Goal: Transaction & Acquisition: Purchase product/service

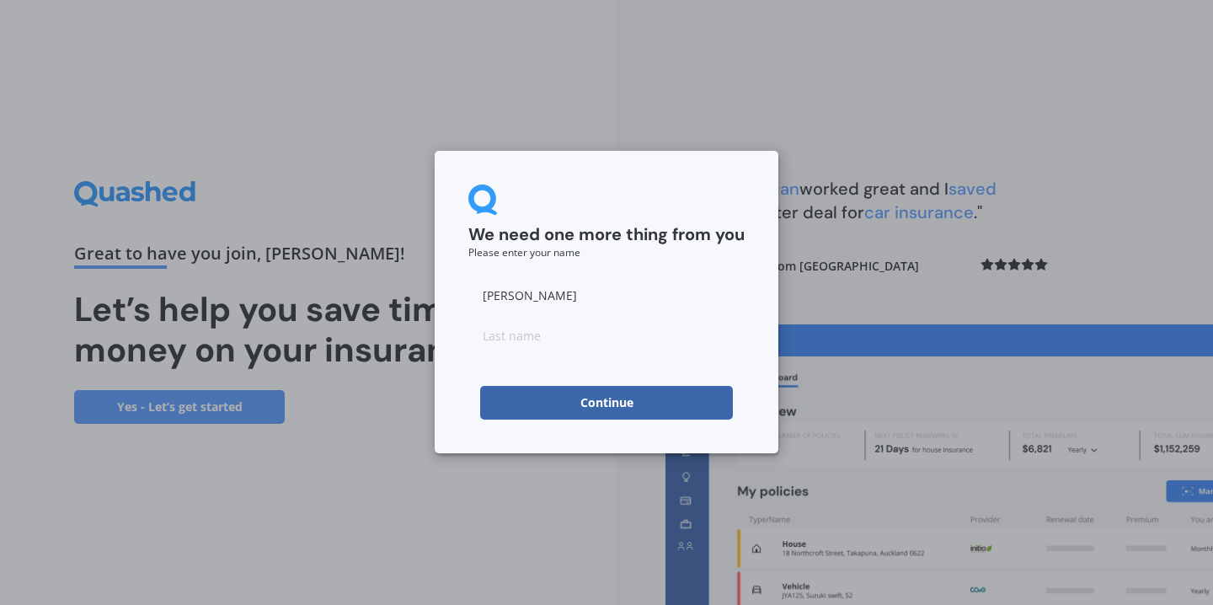
click at [564, 328] on input at bounding box center [606, 335] width 276 height 34
type input "Bucknall"
click at [477, 367] on form "We need one more thing from you Please enter your name [PERSON_NAME] Continue" at bounding box center [606, 301] width 276 height 235
click at [553, 403] on button "Continue" at bounding box center [606, 403] width 253 height 34
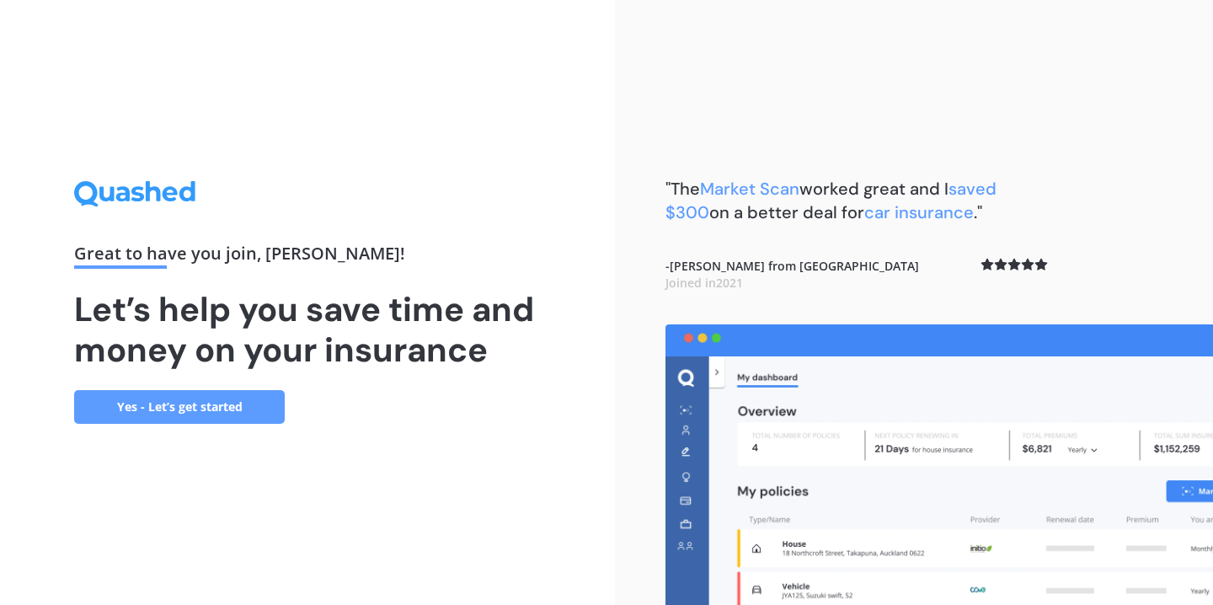
click at [176, 410] on link "Yes - Let’s get started" at bounding box center [179, 407] width 211 height 34
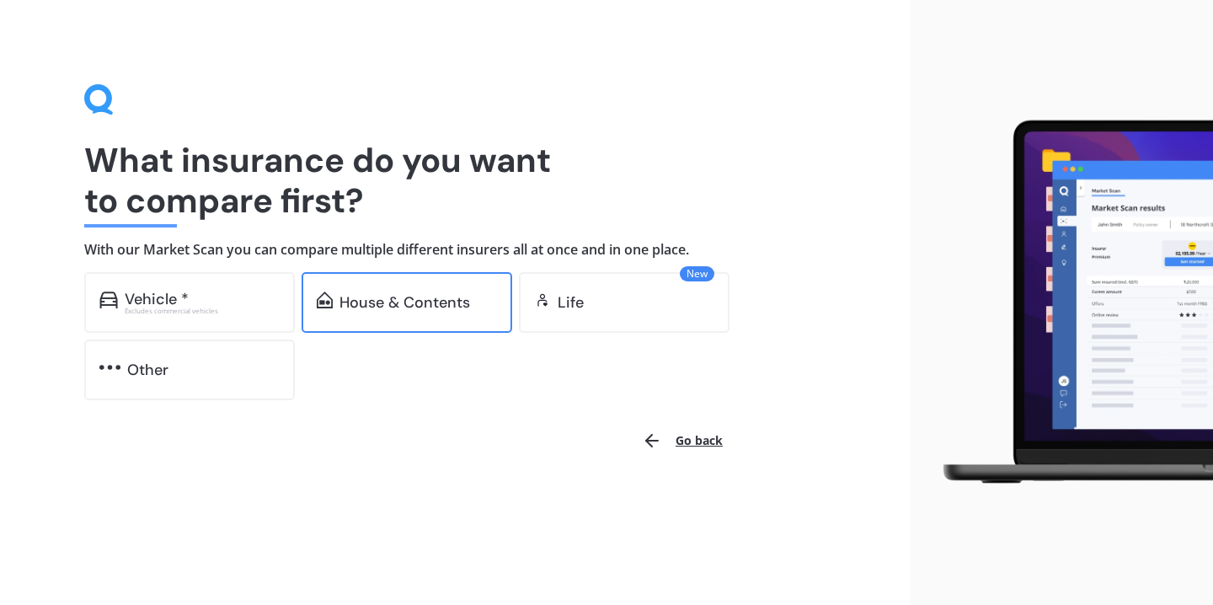
click at [457, 299] on div "House & Contents" at bounding box center [404, 302] width 131 height 17
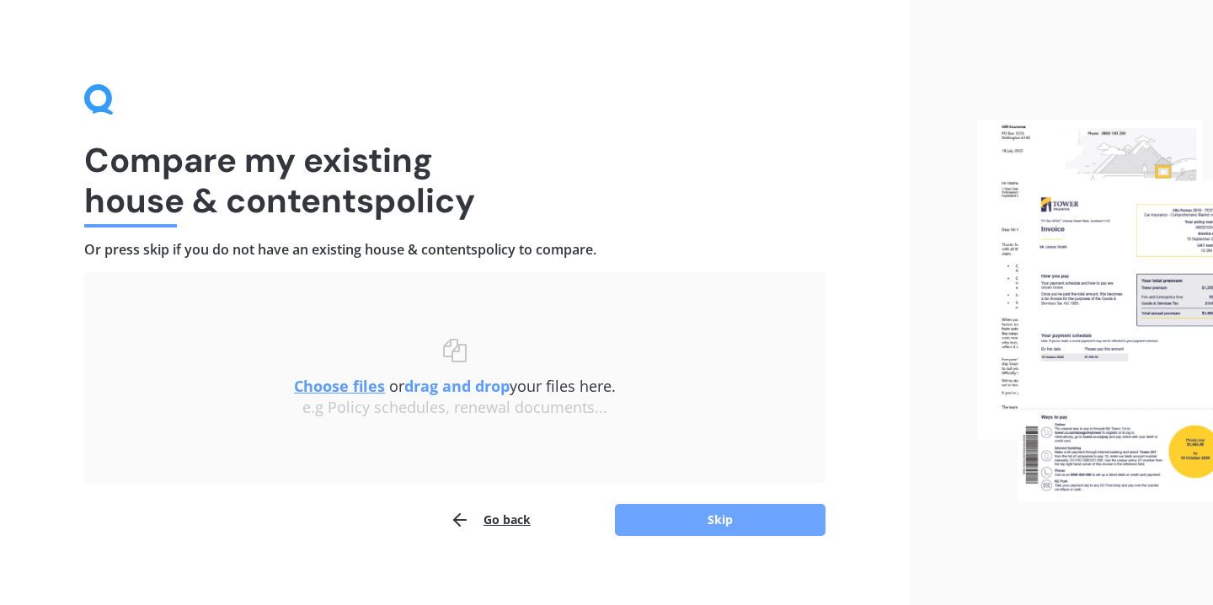
click at [686, 525] on button "Skip" at bounding box center [720, 520] width 211 height 32
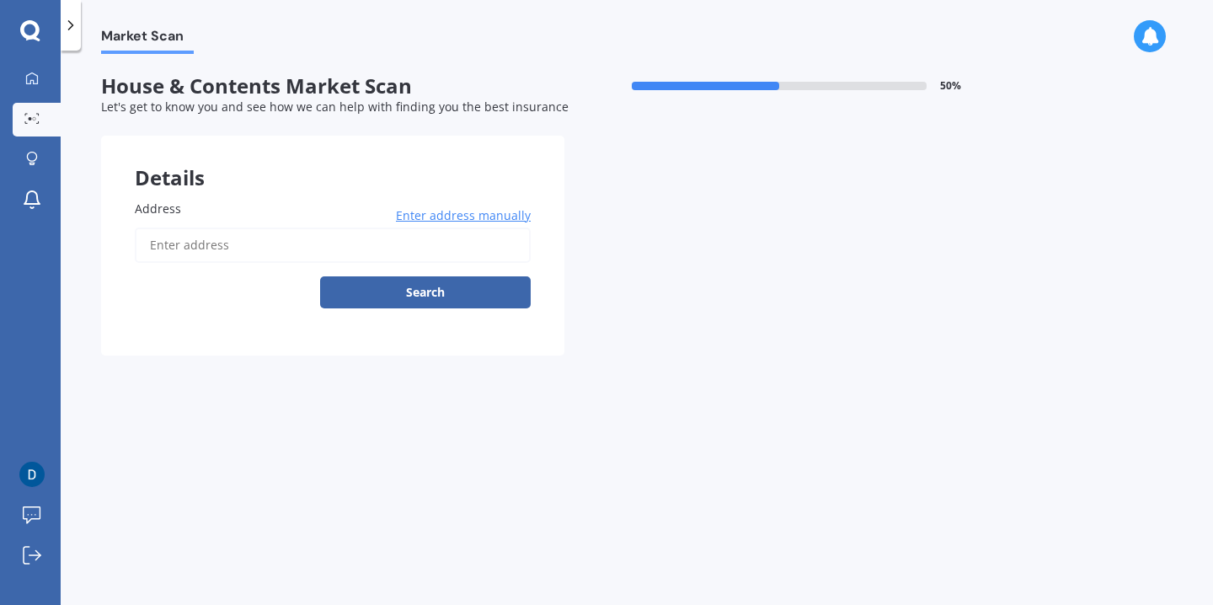
click at [379, 252] on input "Address" at bounding box center [333, 244] width 396 height 35
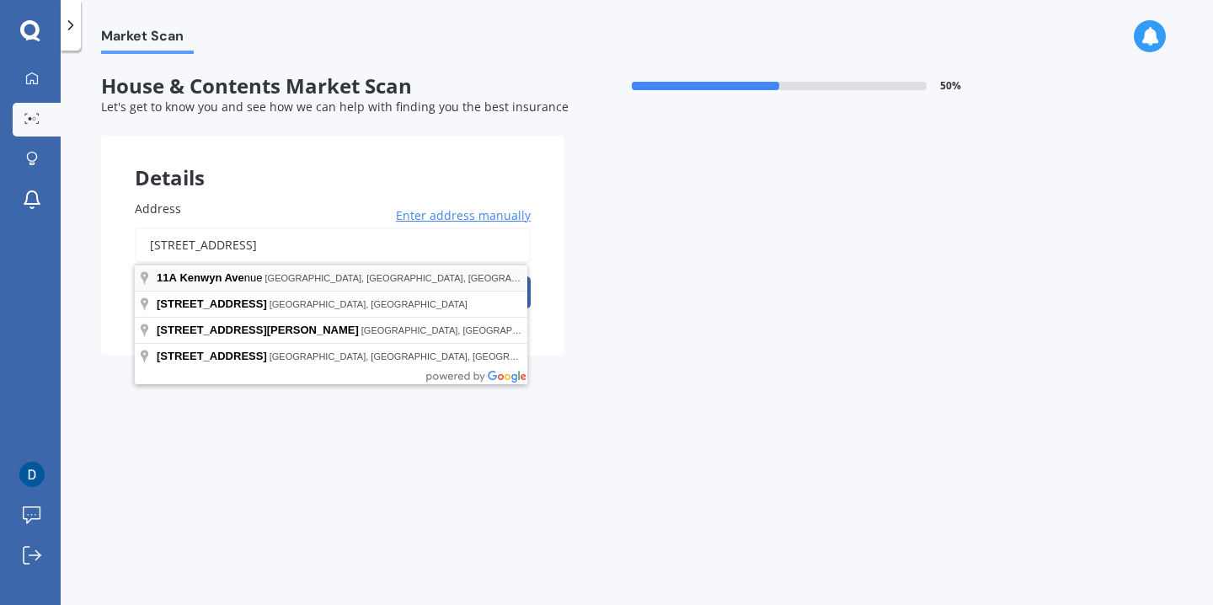
type input "[STREET_ADDRESS]"
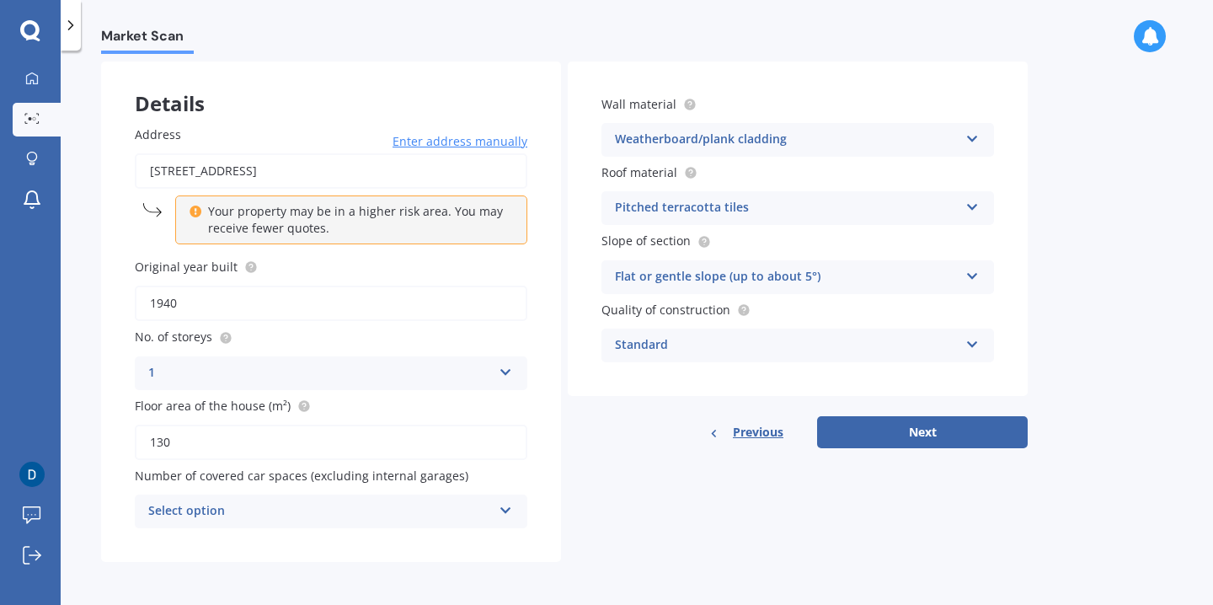
scroll to position [77, 0]
click at [500, 512] on icon at bounding box center [506, 506] width 14 height 12
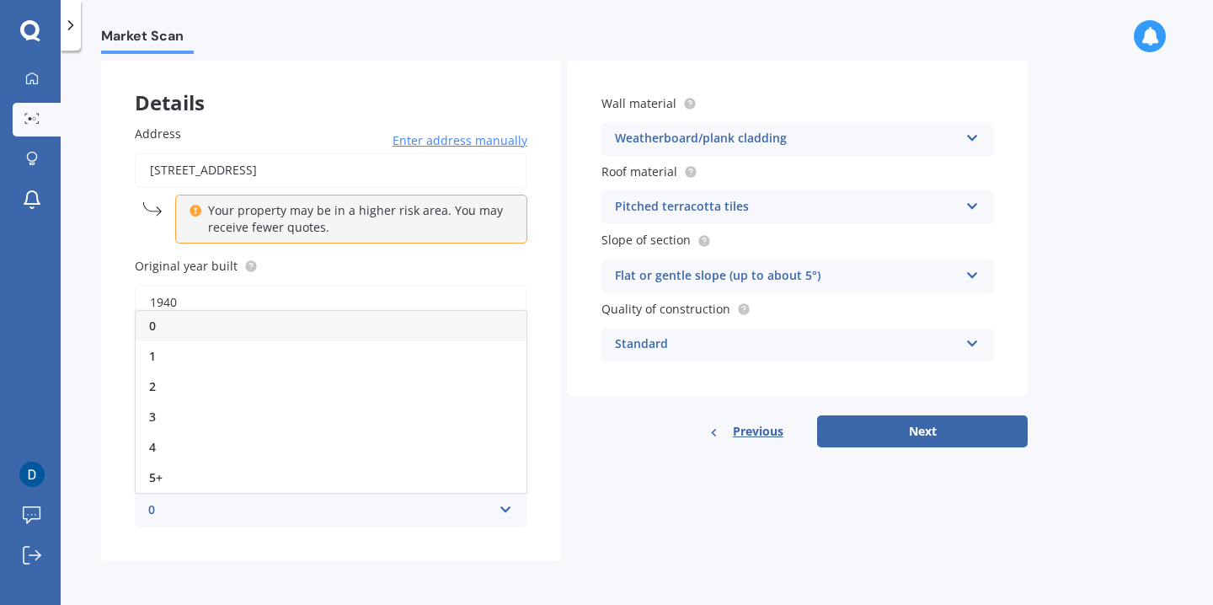
click at [600, 508] on div "Details Address [STREET_ADDRESS] Enter address manually Your property may be in…" at bounding box center [564, 311] width 927 height 500
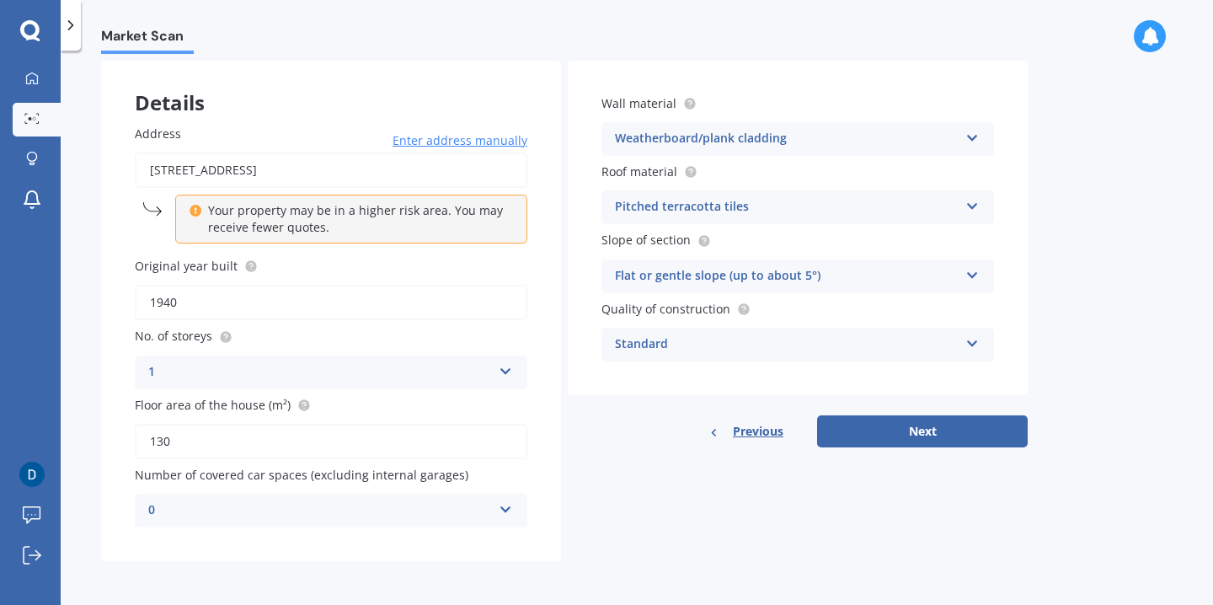
click at [488, 510] on div "0" at bounding box center [320, 510] width 344 height 20
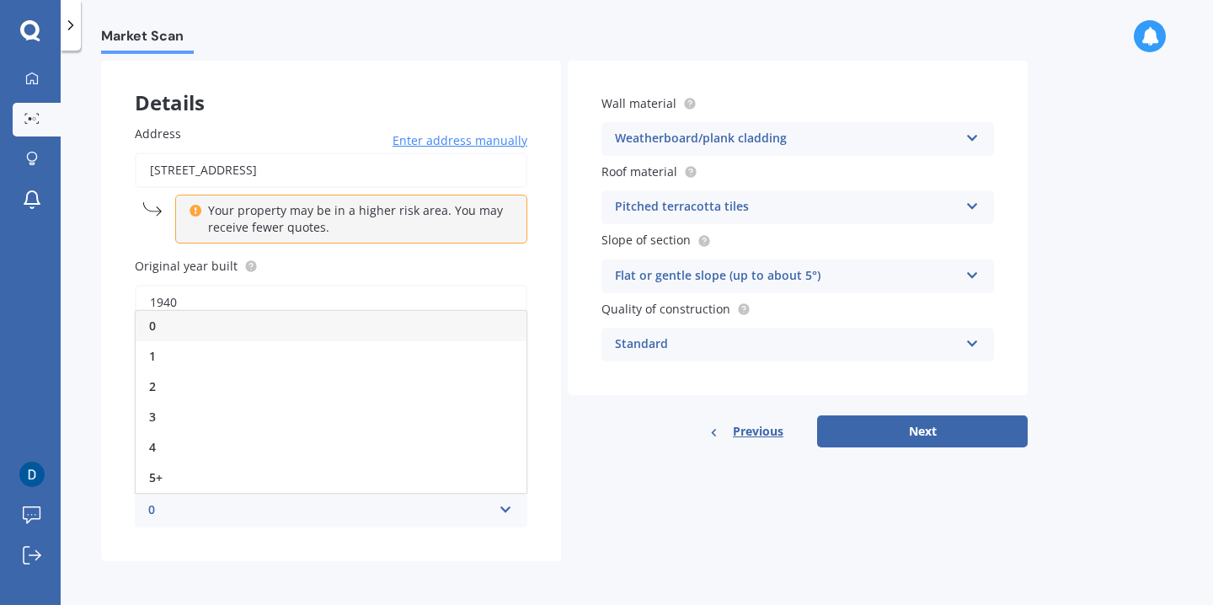
click at [404, 326] on div "0" at bounding box center [331, 326] width 391 height 30
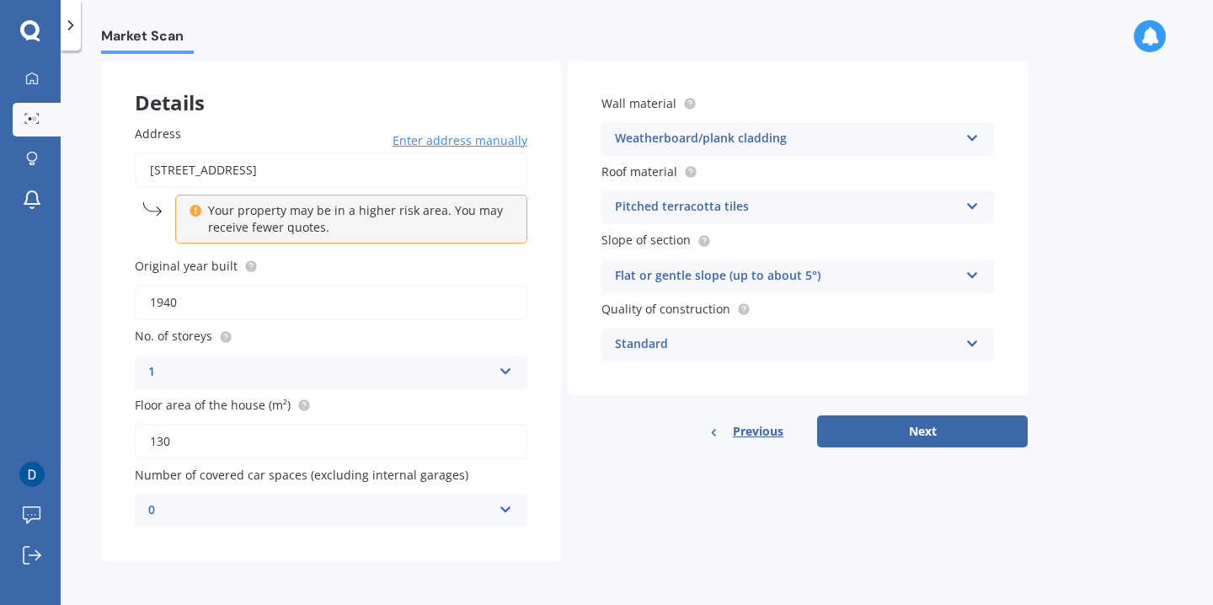
click at [659, 467] on div "Details Address [STREET_ADDRESS] Enter address manually Your property may be in…" at bounding box center [564, 311] width 927 height 500
click at [928, 435] on button "Next" at bounding box center [922, 431] width 211 height 32
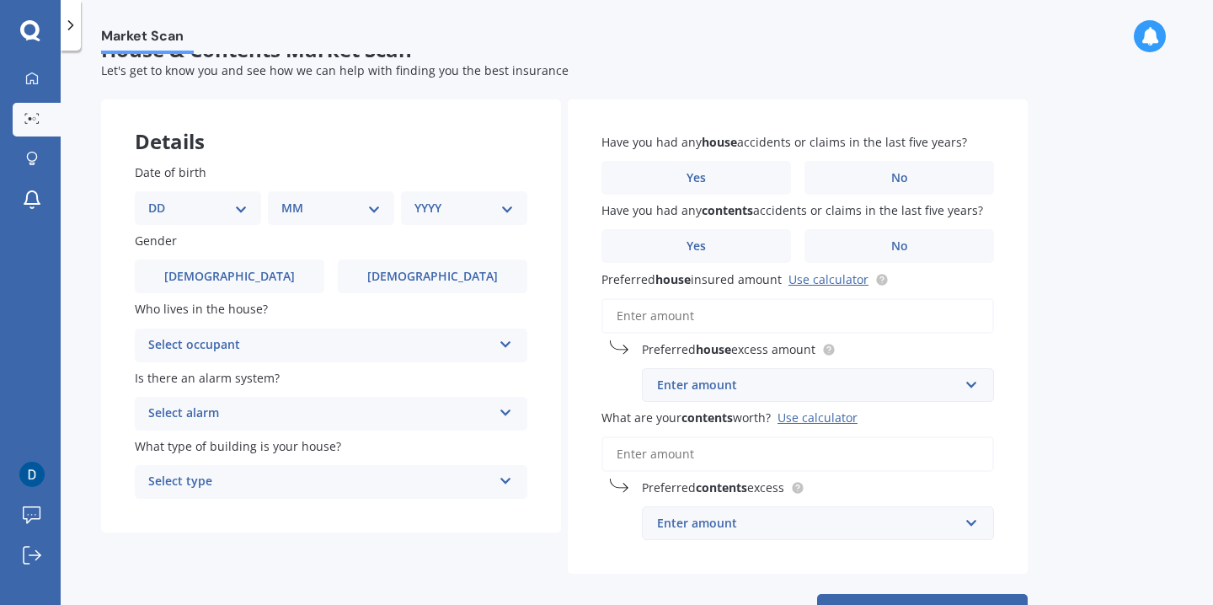
scroll to position [0, 0]
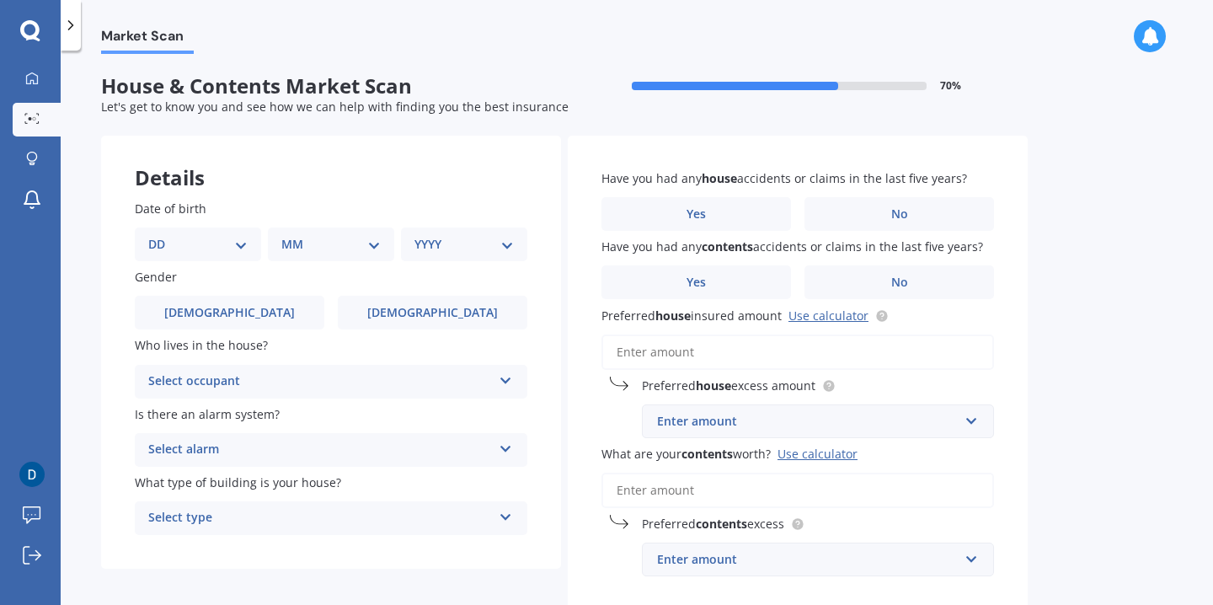
click at [227, 255] on div "DD 01 02 03 04 05 06 07 08 09 10 11 12 13 14 15 16 17 18 19 20 21 22 23 24 25 2…" at bounding box center [198, 244] width 126 height 34
click at [231, 280] on label "Gender" at bounding box center [328, 277] width 386 height 18
click at [231, 234] on div "DD 01 02 03 04 05 06 07 08 09 10 11 12 13 14 15 16 17 18 19 20 21 22 23 24 25 2…" at bounding box center [198, 244] width 126 height 34
click at [234, 247] on select "DD 01 02 03 04 05 06 07 08 09 10 11 12 13 14 15 16 17 18 19 20 21 22 23 24 25 2…" at bounding box center [197, 244] width 99 height 19
select select "06"
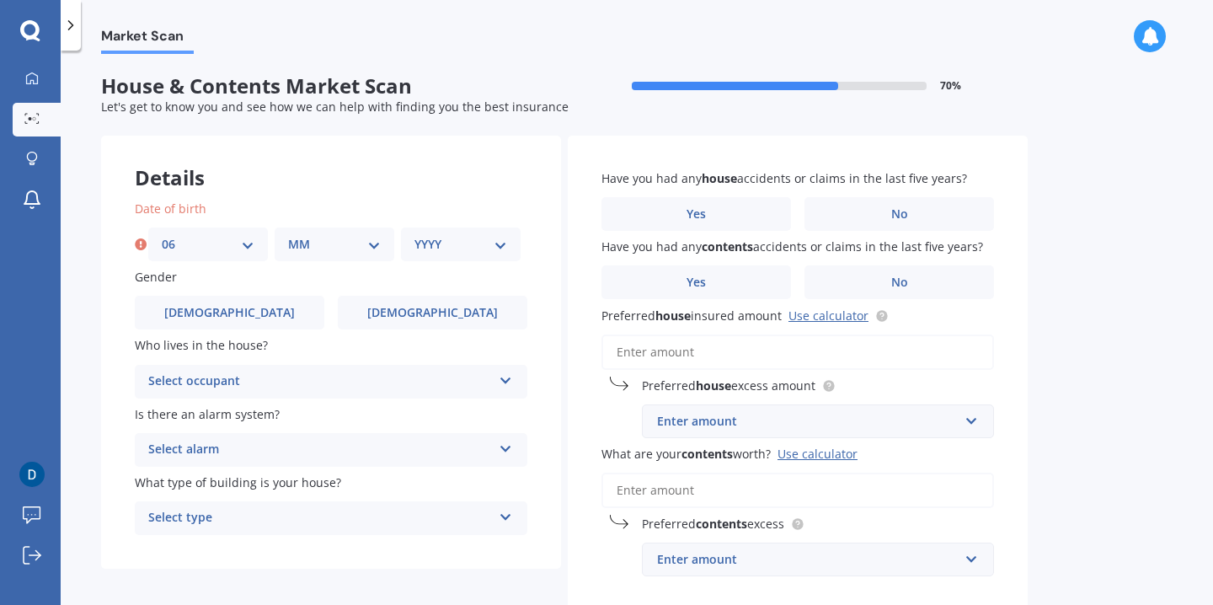
click at [312, 249] on select "MM 01 02 03 04 05 06 07 08 09 10 11 12" at bounding box center [334, 244] width 93 height 19
select select "06"
click at [454, 239] on select "YYYY 2009 2008 2007 2006 2005 2004 2003 2002 2001 2000 1999 1998 1997 1996 1995…" at bounding box center [460, 244] width 93 height 19
select select "1997"
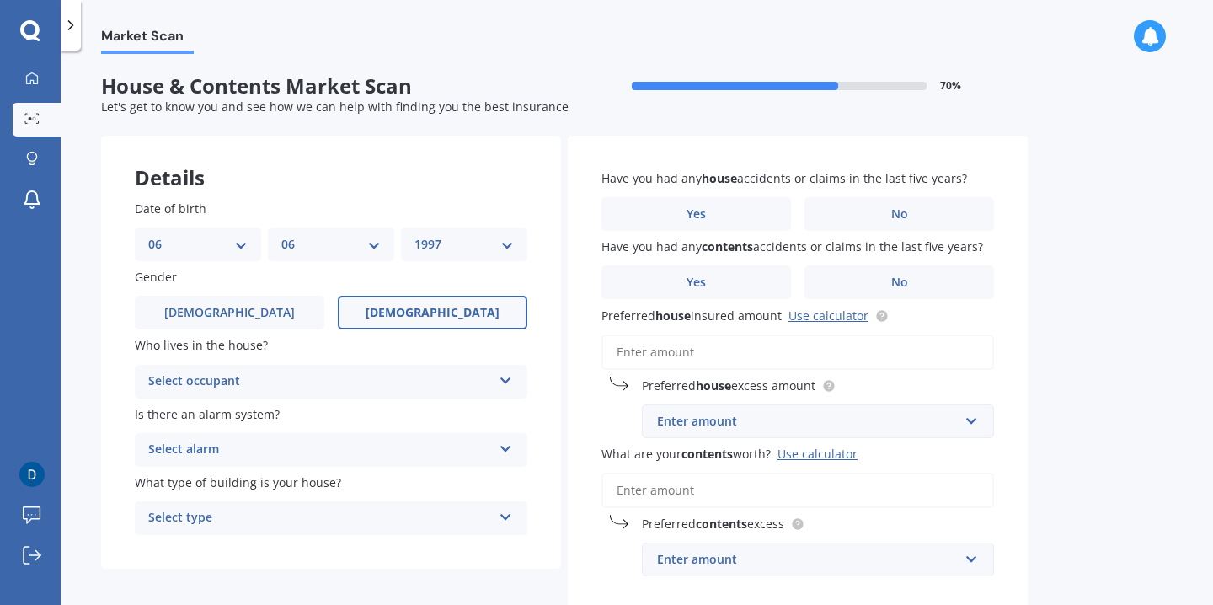
click at [412, 306] on span "[DEMOGRAPHIC_DATA]" at bounding box center [433, 313] width 134 height 14
click at [0, 0] on input "[DEMOGRAPHIC_DATA]" at bounding box center [0, 0] width 0 height 0
click at [357, 377] on div "Select occupant" at bounding box center [320, 381] width 344 height 20
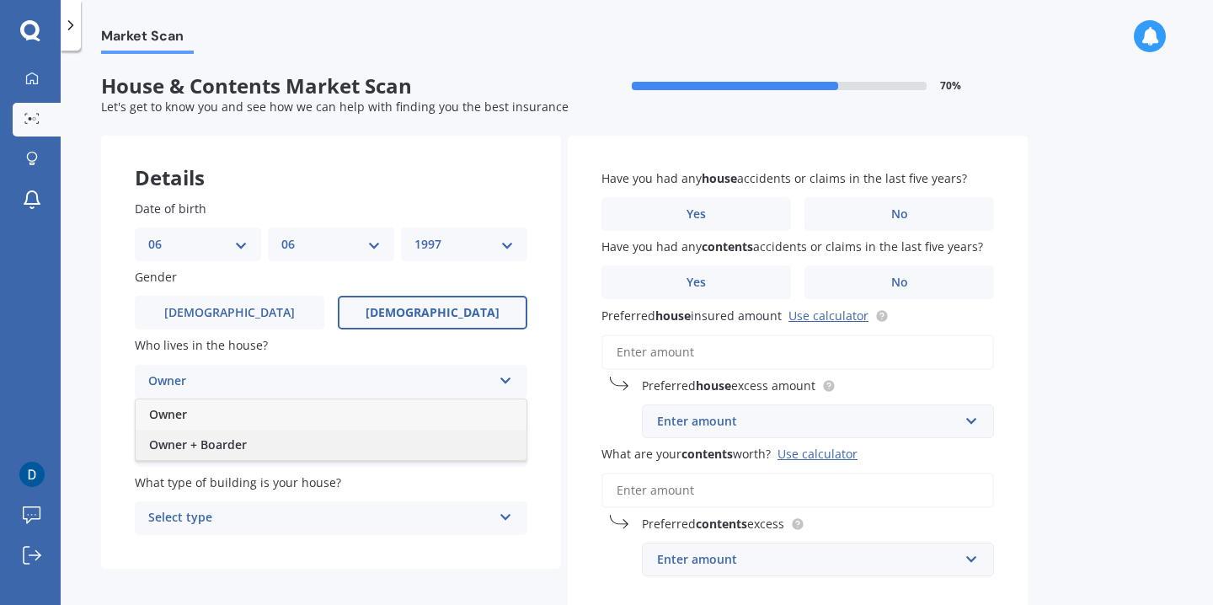
click at [341, 439] on div "Owner + Boarder" at bounding box center [331, 445] width 391 height 30
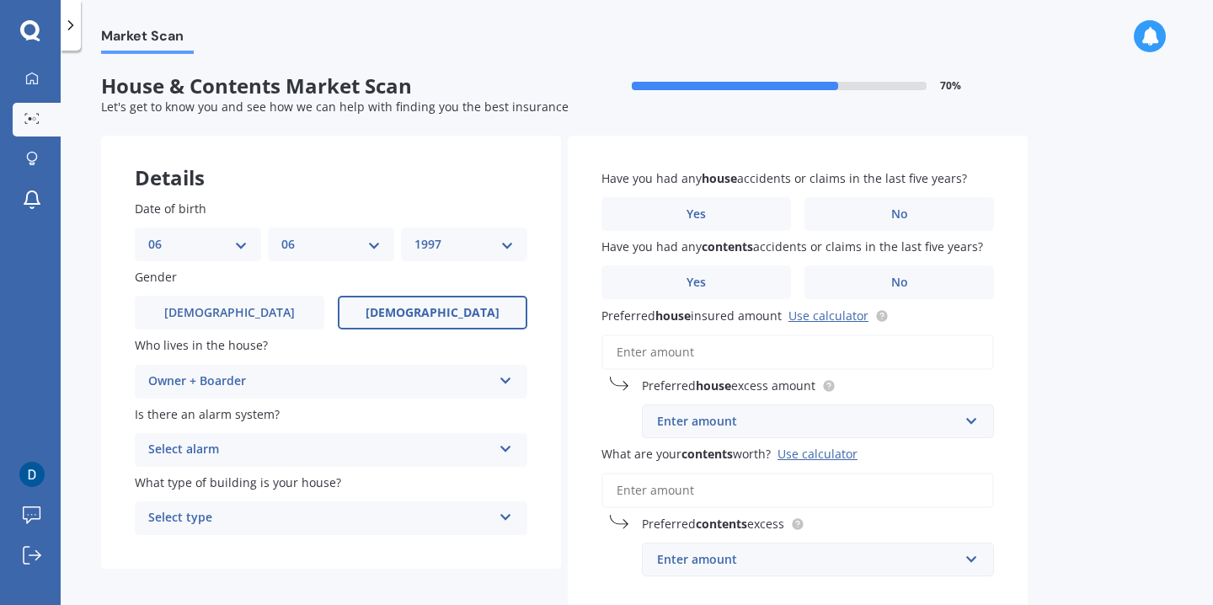
click at [353, 457] on div "Select alarm" at bounding box center [320, 450] width 344 height 20
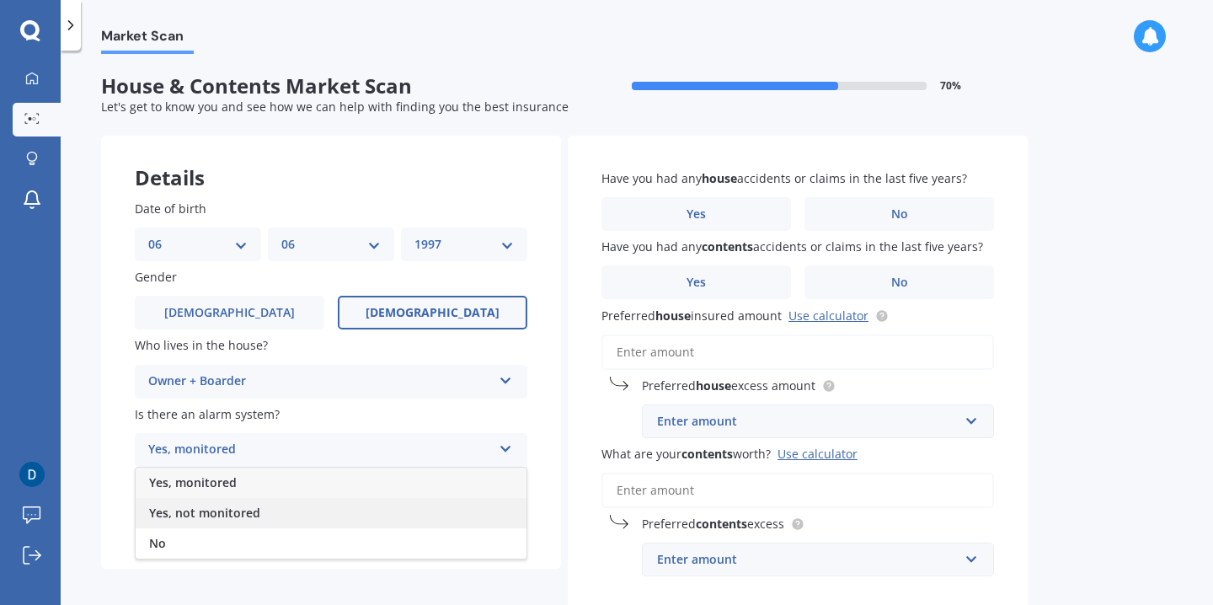
click at [347, 508] on div "Yes, not monitored" at bounding box center [331, 513] width 391 height 30
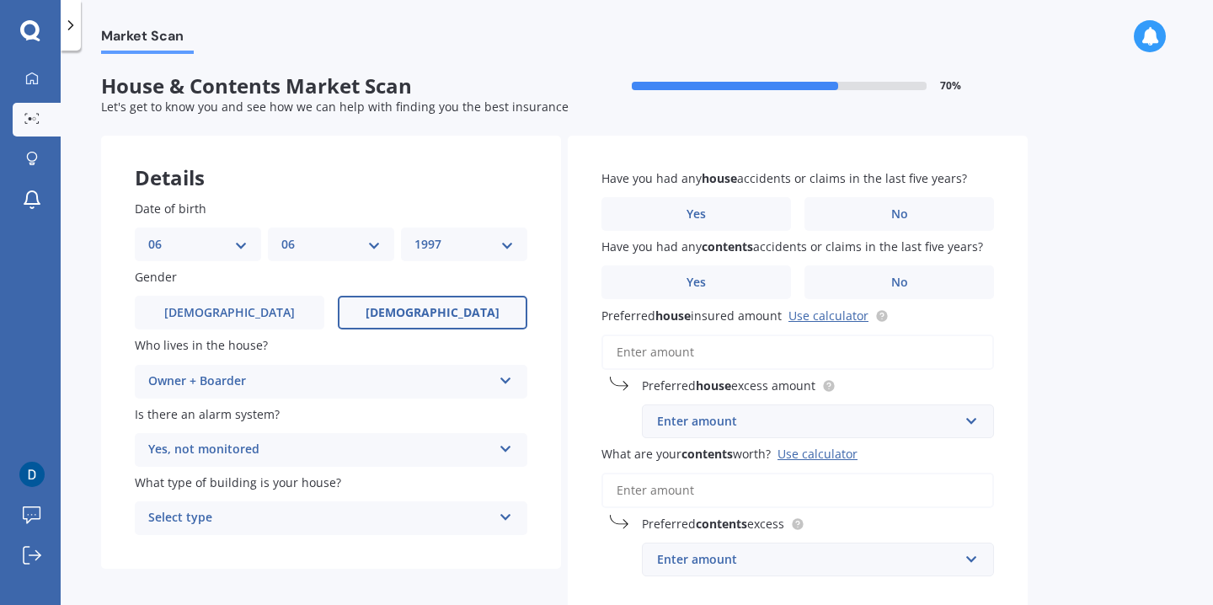
click at [365, 528] on div "Select type" at bounding box center [320, 518] width 344 height 20
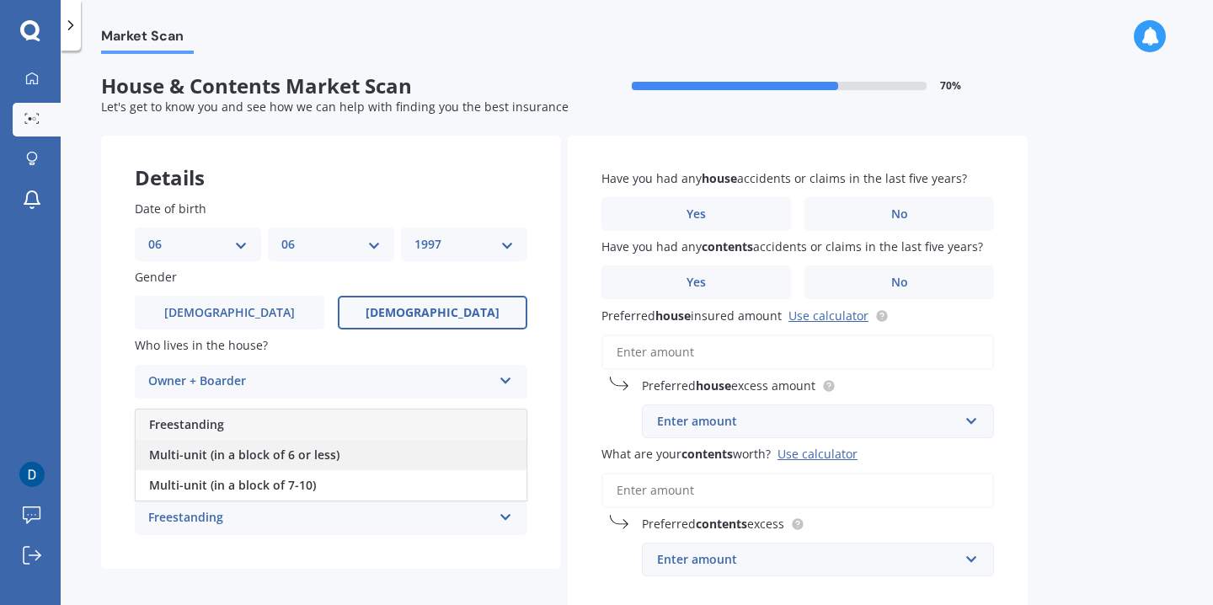
click at [366, 442] on div "Multi-unit (in a block of 6 or less)" at bounding box center [331, 455] width 391 height 30
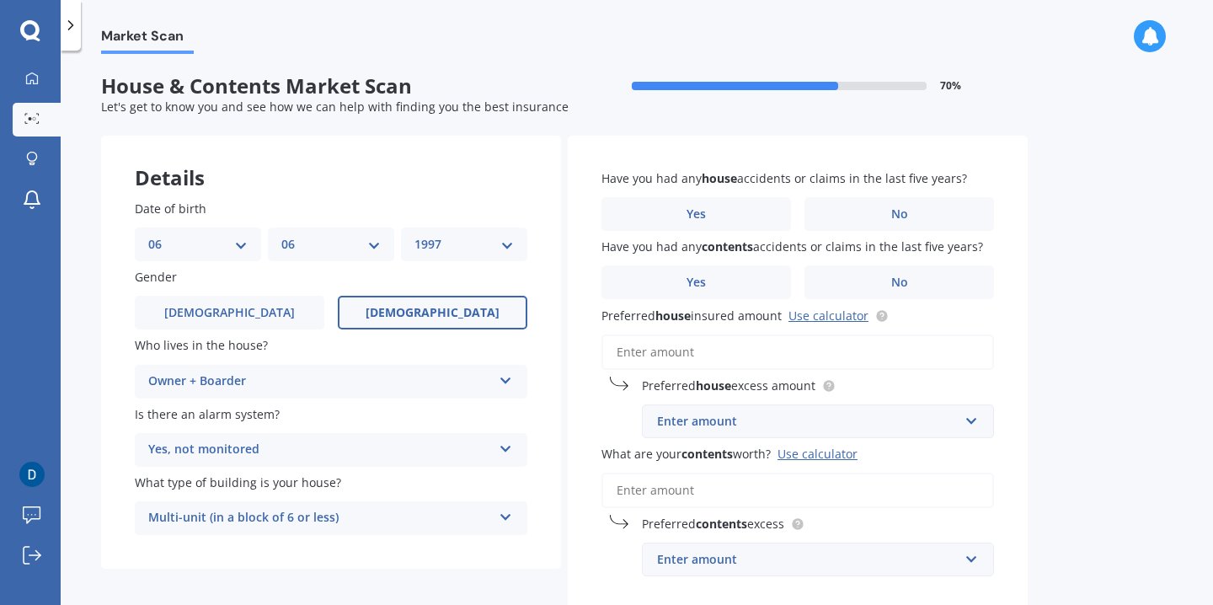
click at [352, 507] on div "Multi-unit (in a block of 6 or less) Freestanding Multi-unit (in a block of 6 o…" at bounding box center [331, 518] width 393 height 34
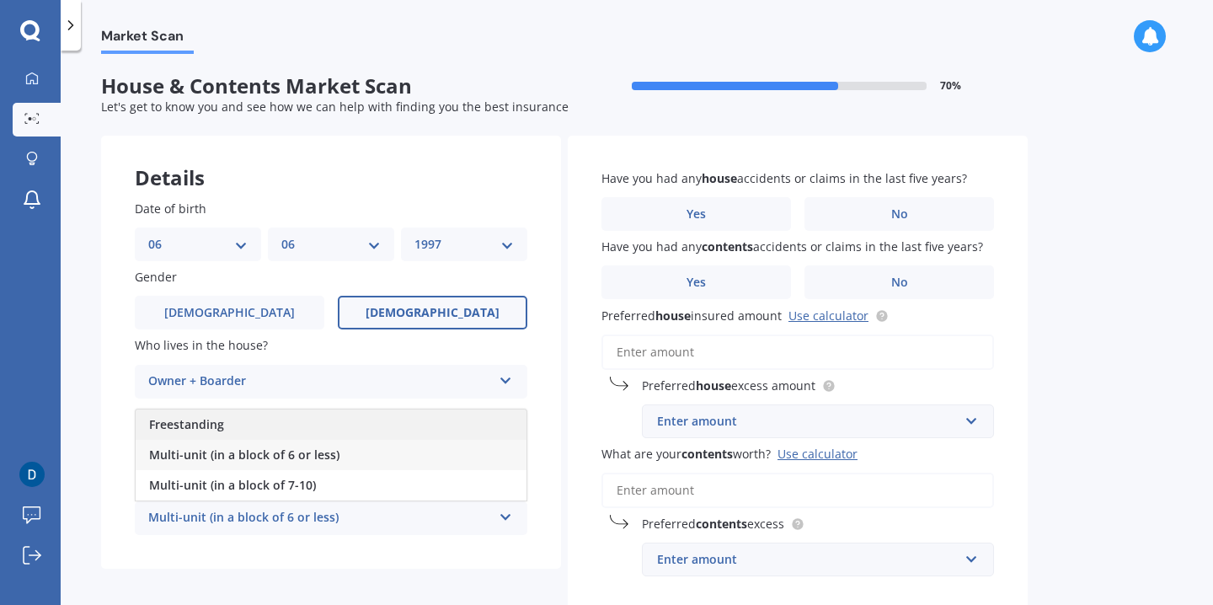
click at [350, 430] on div "Freestanding" at bounding box center [331, 424] width 391 height 30
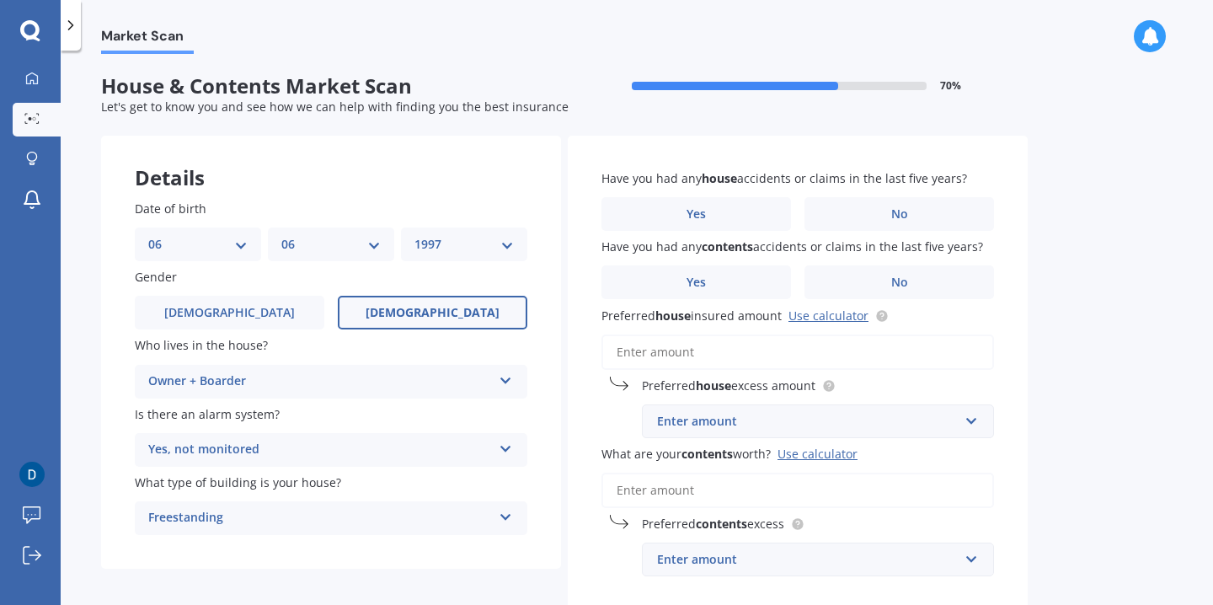
click at [1125, 243] on div "Market Scan House & Contents Market Scan 70 % Let's get to know you and see how…" at bounding box center [637, 331] width 1152 height 554
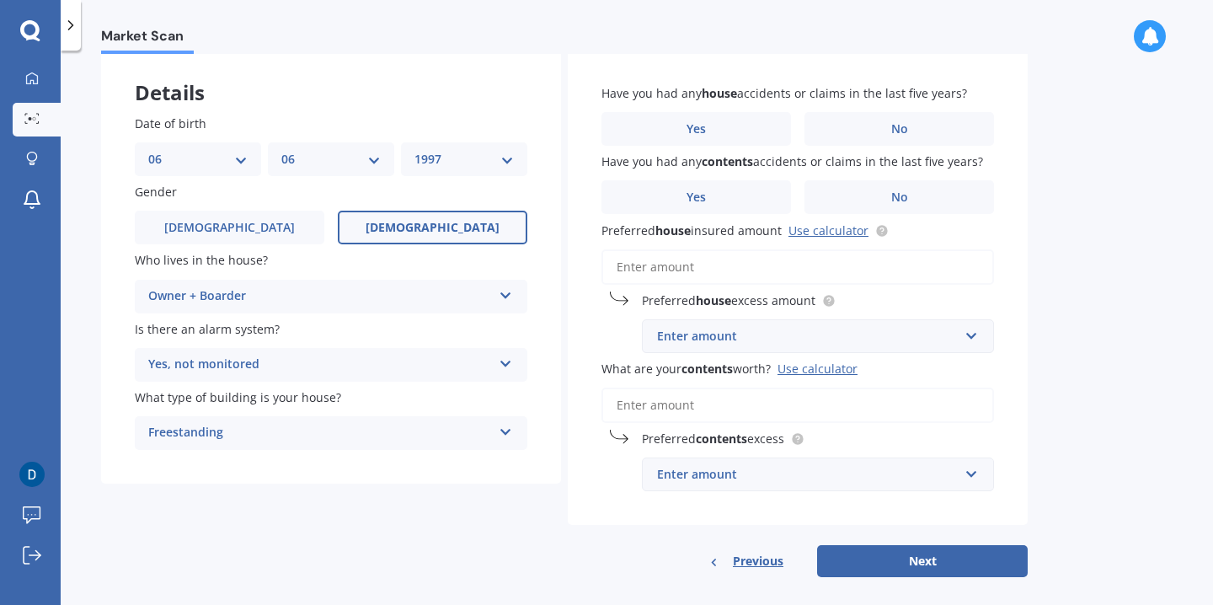
scroll to position [86, 0]
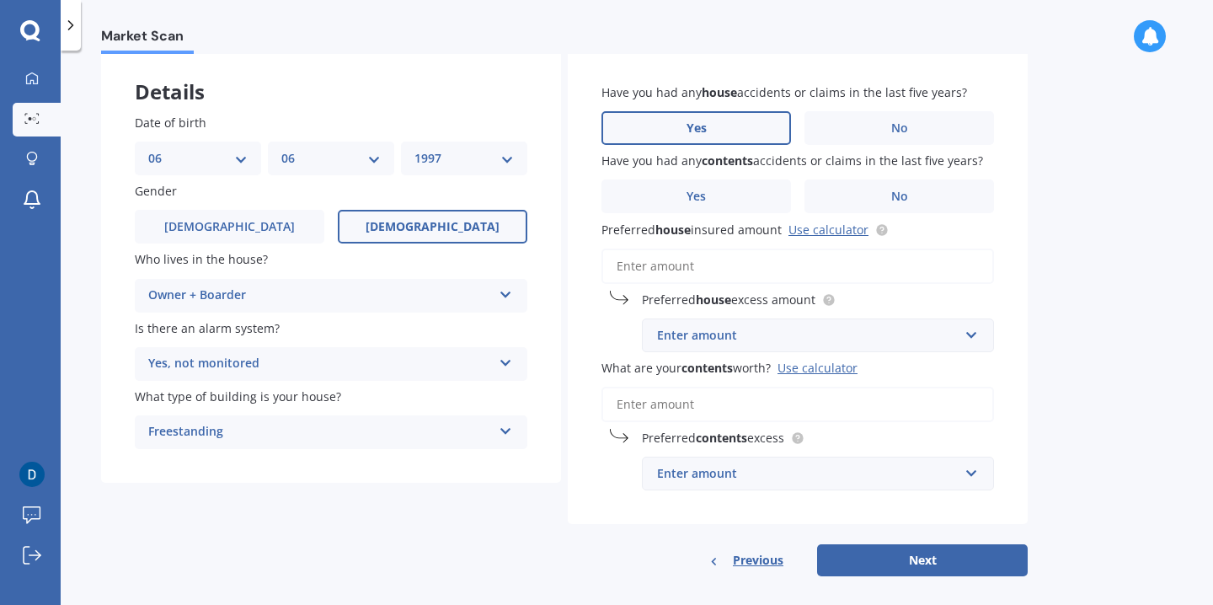
click at [725, 136] on label "Yes" at bounding box center [696, 128] width 190 height 34
click at [0, 0] on input "Yes" at bounding box center [0, 0] width 0 height 0
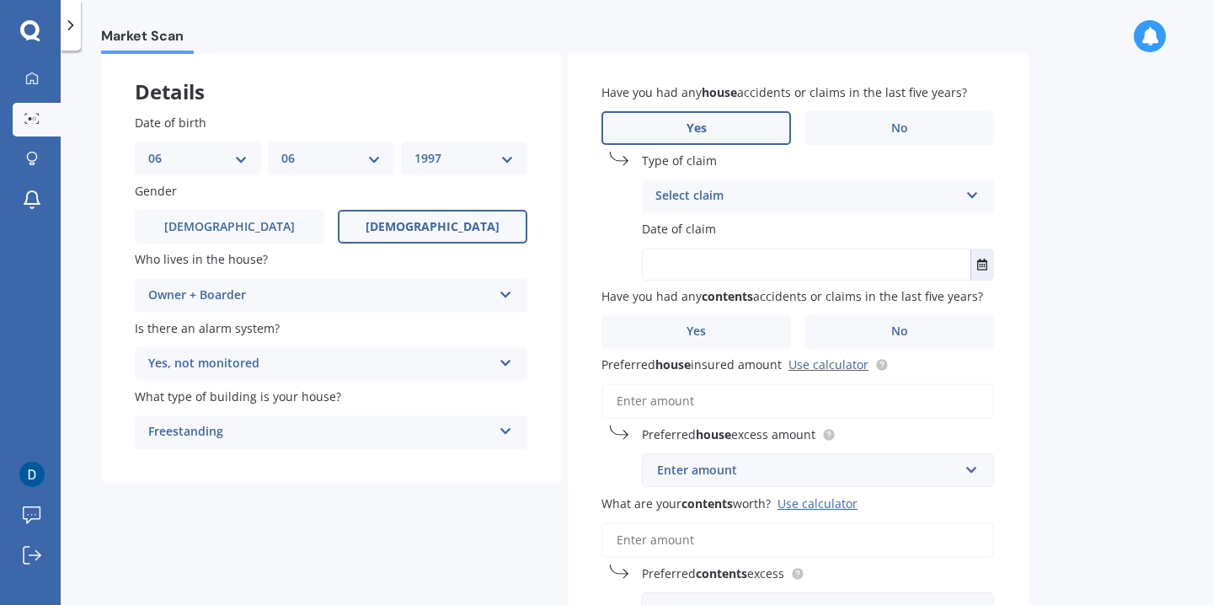
click at [719, 195] on div "Select claim" at bounding box center [806, 196] width 303 height 20
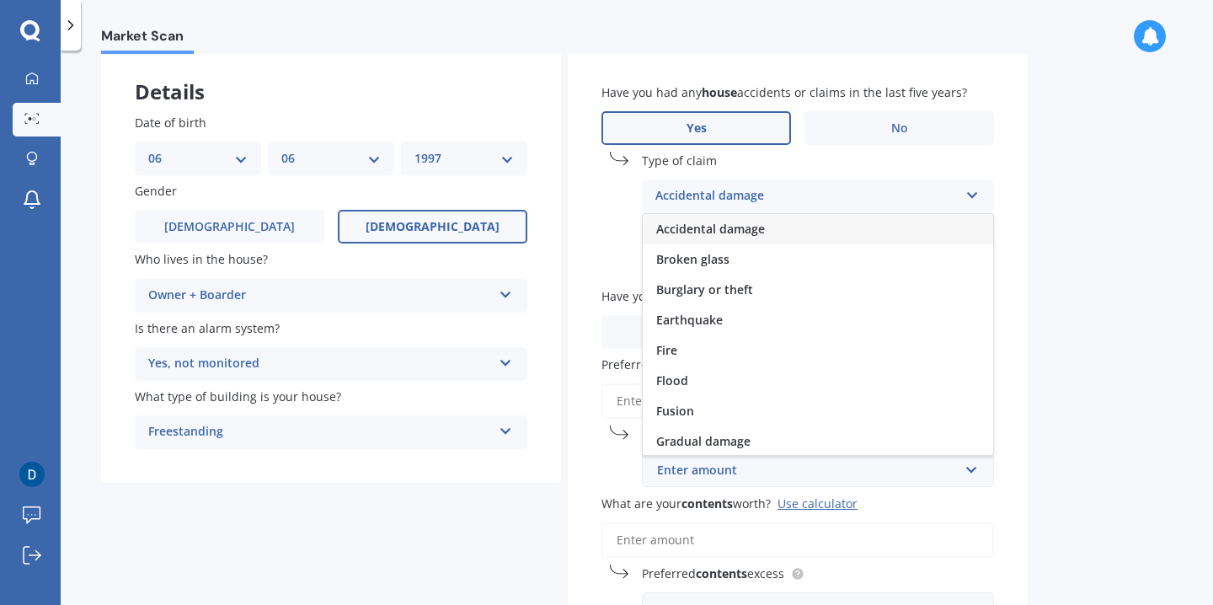
click at [762, 229] on span "Accidental damage" at bounding box center [710, 229] width 109 height 16
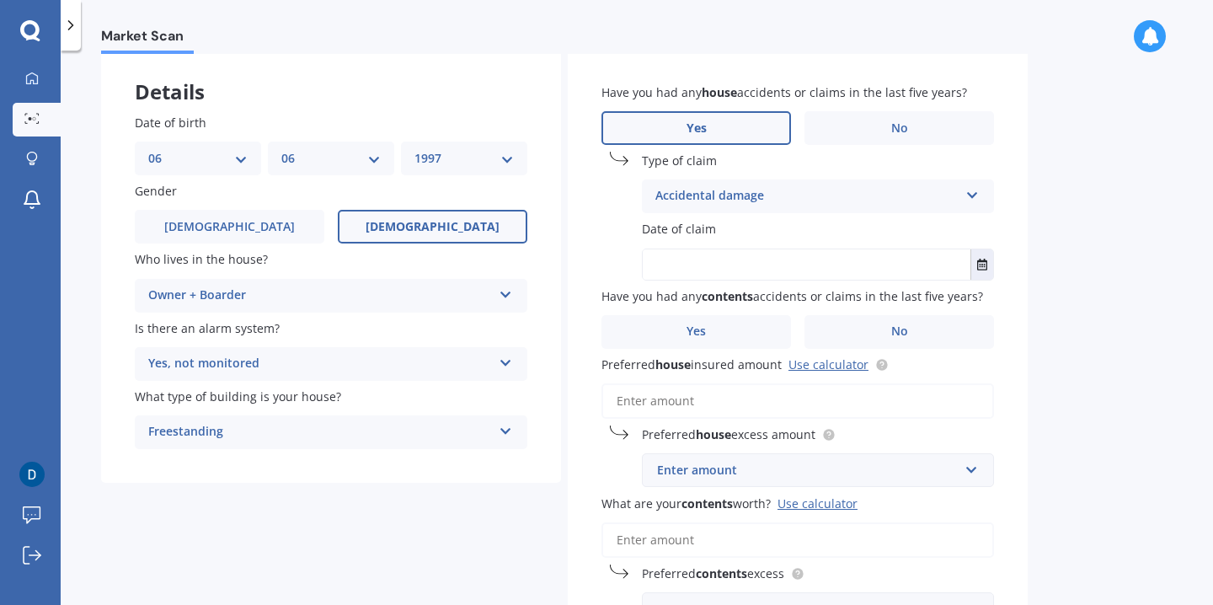
click at [702, 269] on input "text" at bounding box center [807, 264] width 328 height 30
click at [985, 270] on icon "Select date" at bounding box center [982, 265] width 10 height 12
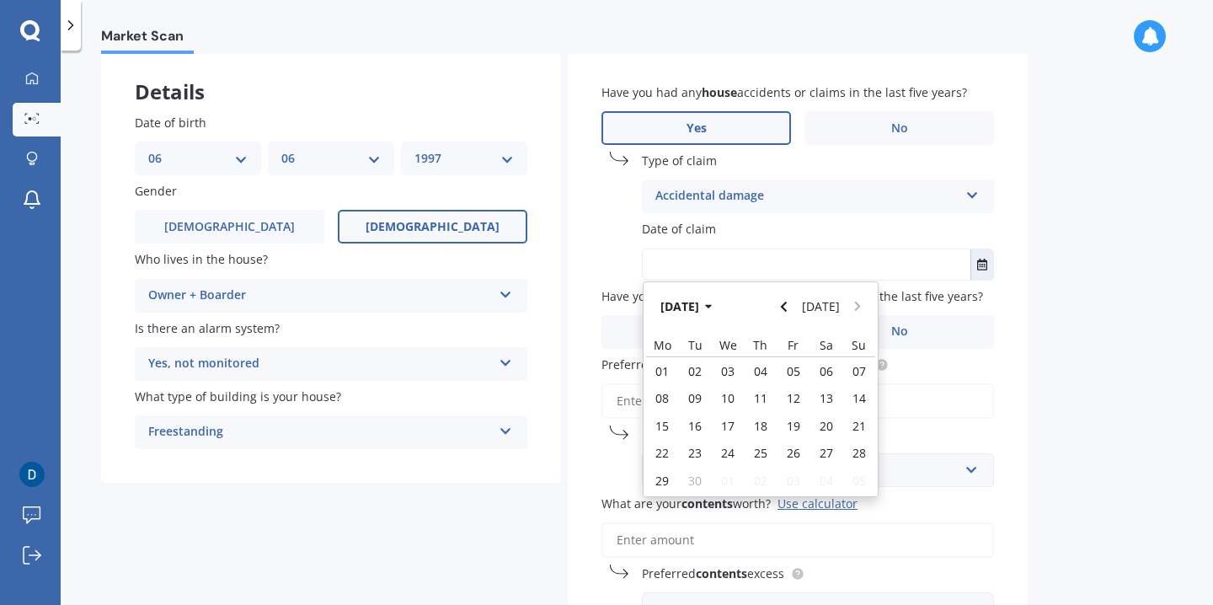
click at [821, 281] on div "[DATE] [DATE] Mo Tu We Th Fr Sa Su 01 02 03 04 05 06 07 08 09 10 11 12 13 14 15…" at bounding box center [761, 389] width 236 height 216
click at [825, 270] on input "text" at bounding box center [807, 264] width 328 height 30
type input "o"
type input "[DATE]"
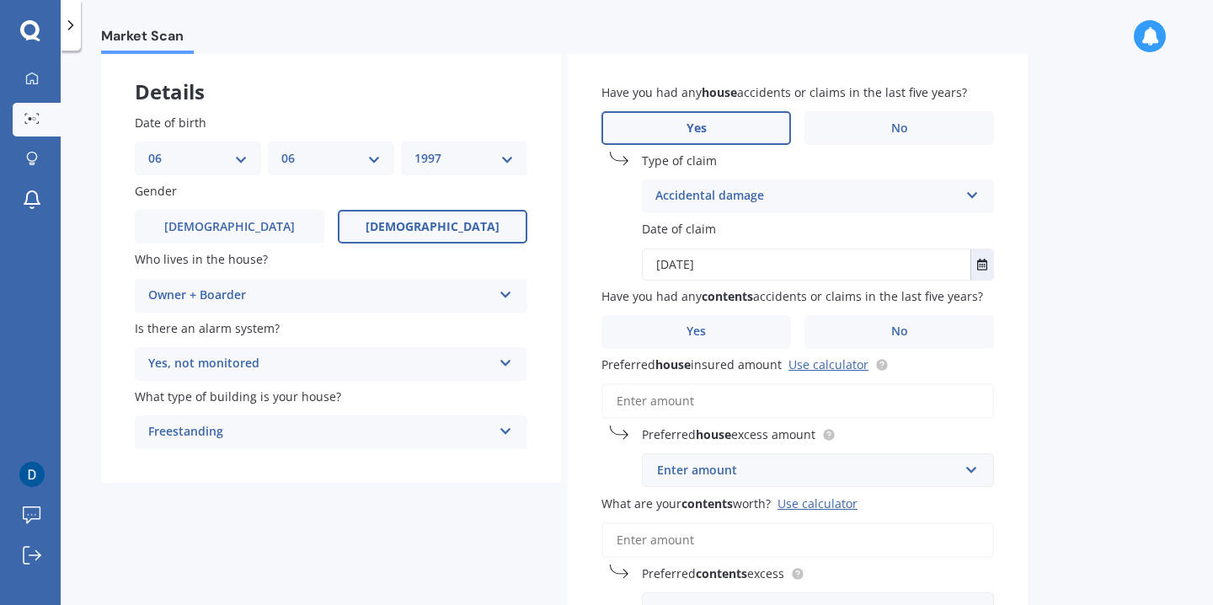
click at [988, 290] on div "Have you had any contents accidents or claims in the last five years? Yes No" at bounding box center [797, 317] width 393 height 61
click at [777, 328] on label "Yes" at bounding box center [696, 332] width 190 height 34
click at [0, 0] on input "Yes" at bounding box center [0, 0] width 0 height 0
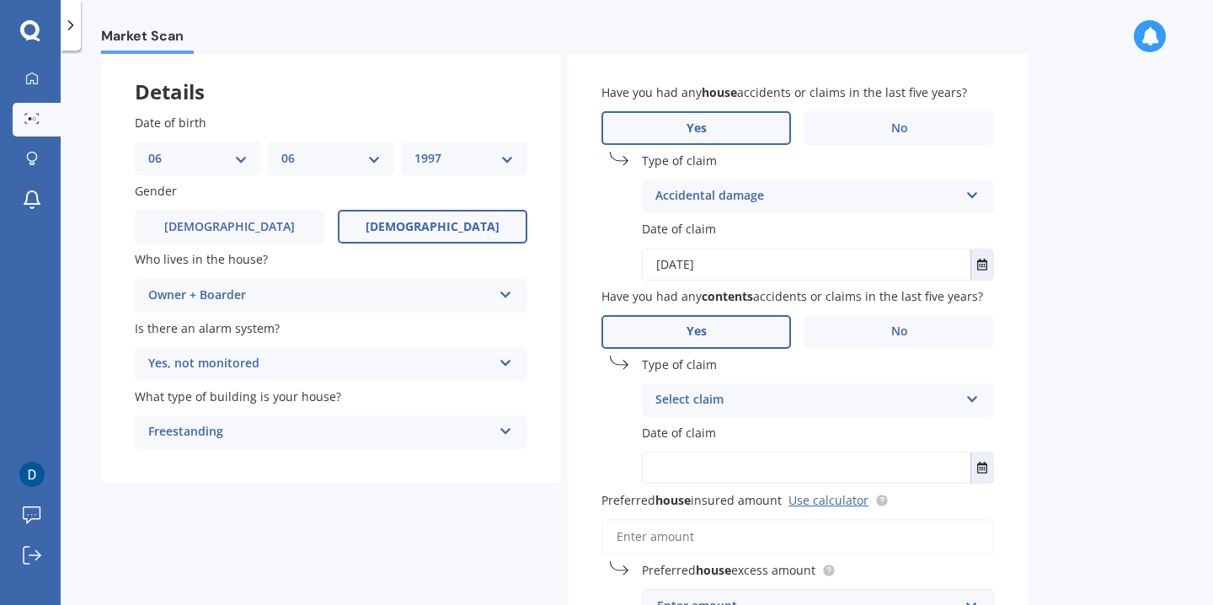
click at [710, 407] on div "Select claim" at bounding box center [806, 400] width 303 height 20
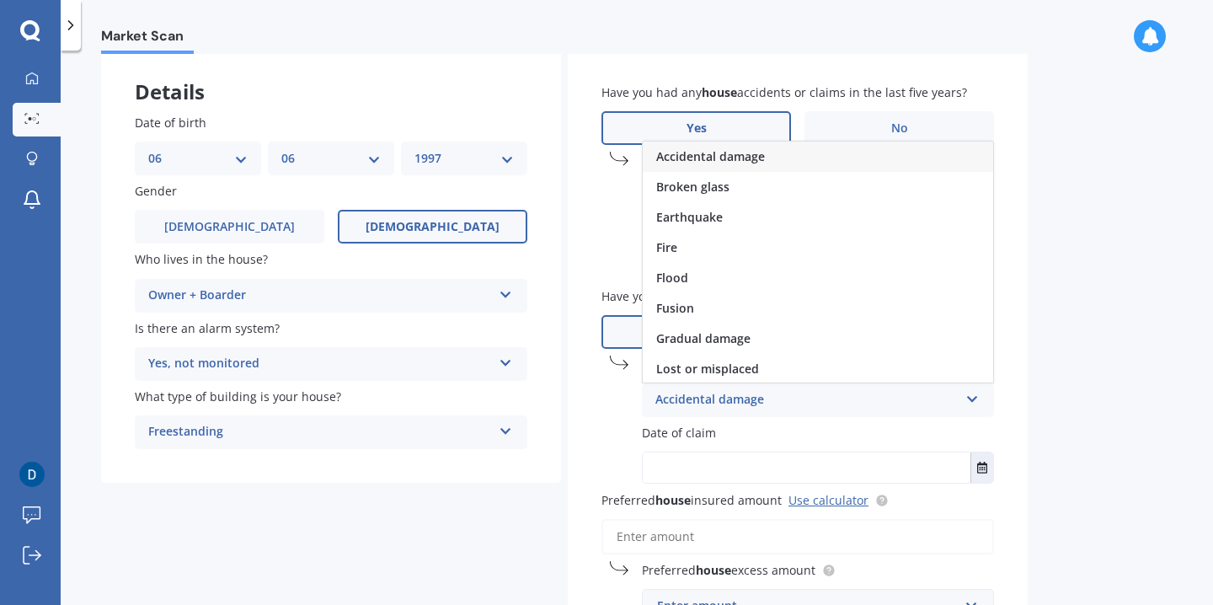
click at [761, 161] on span "Accidental damage" at bounding box center [710, 156] width 109 height 16
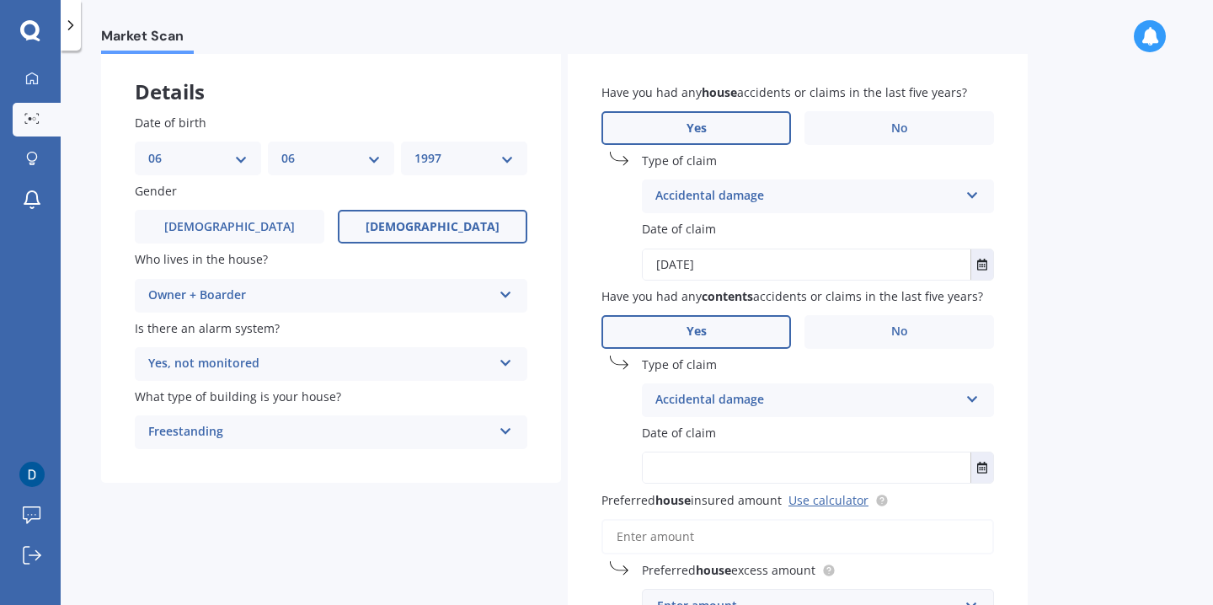
click at [671, 475] on input "text" at bounding box center [807, 467] width 328 height 30
click at [1003, 523] on div "Have you had any house accidents or claims in the last five years? Yes No Type …" at bounding box center [798, 422] width 460 height 745
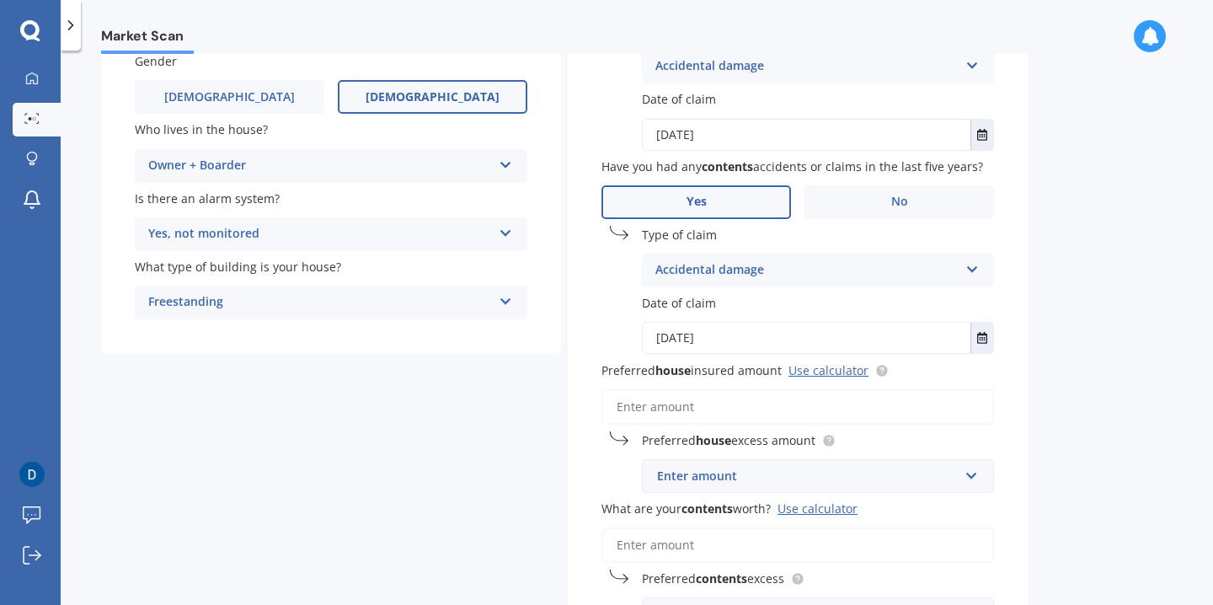
scroll to position [268, 0]
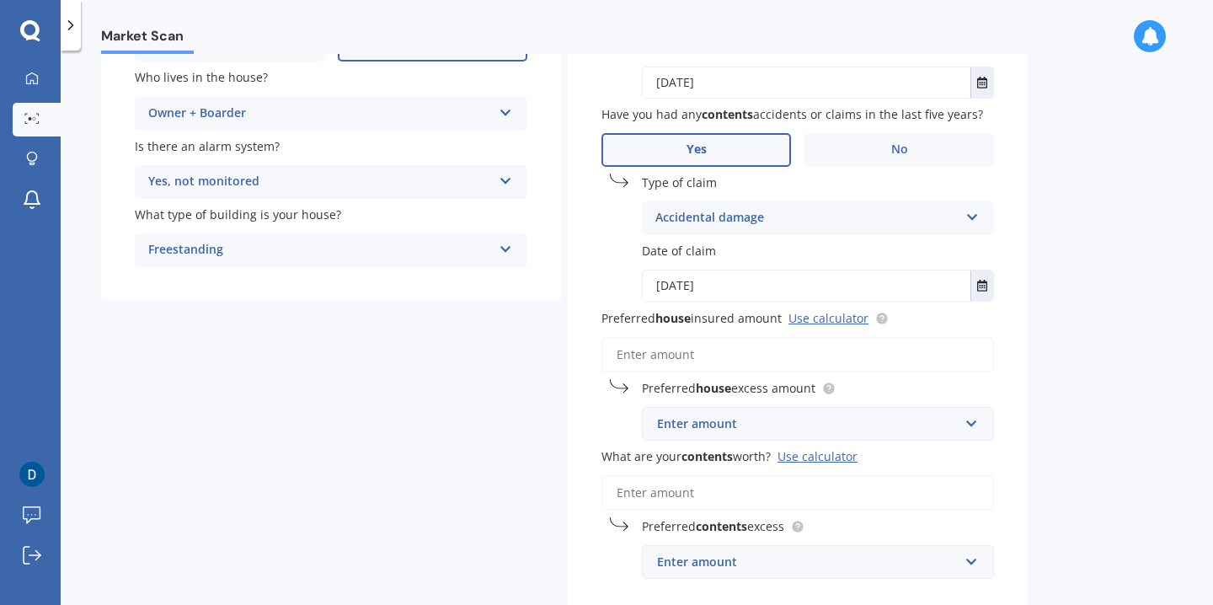
click at [755, 286] on input "[DATE]" at bounding box center [807, 285] width 328 height 30
click at [756, 287] on input "[DATE]" at bounding box center [807, 285] width 328 height 30
type input "[DATE]"
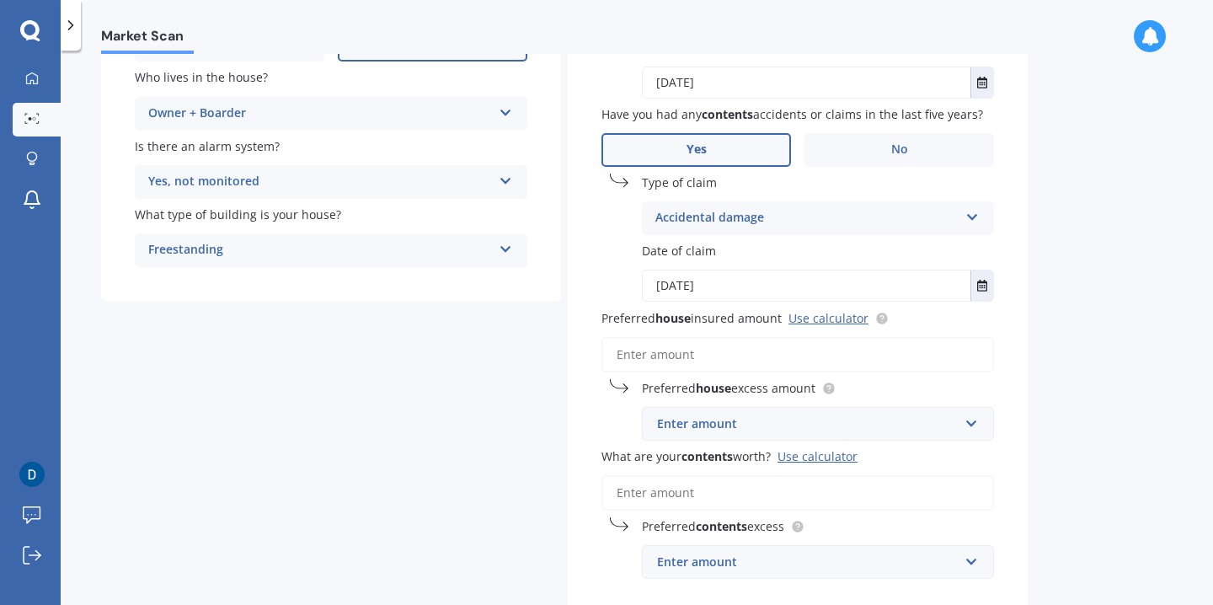
click at [959, 220] on div "Accidental damage Accidental damage Broken glass Earthquake Fire Flood Fusion G…" at bounding box center [818, 218] width 352 height 34
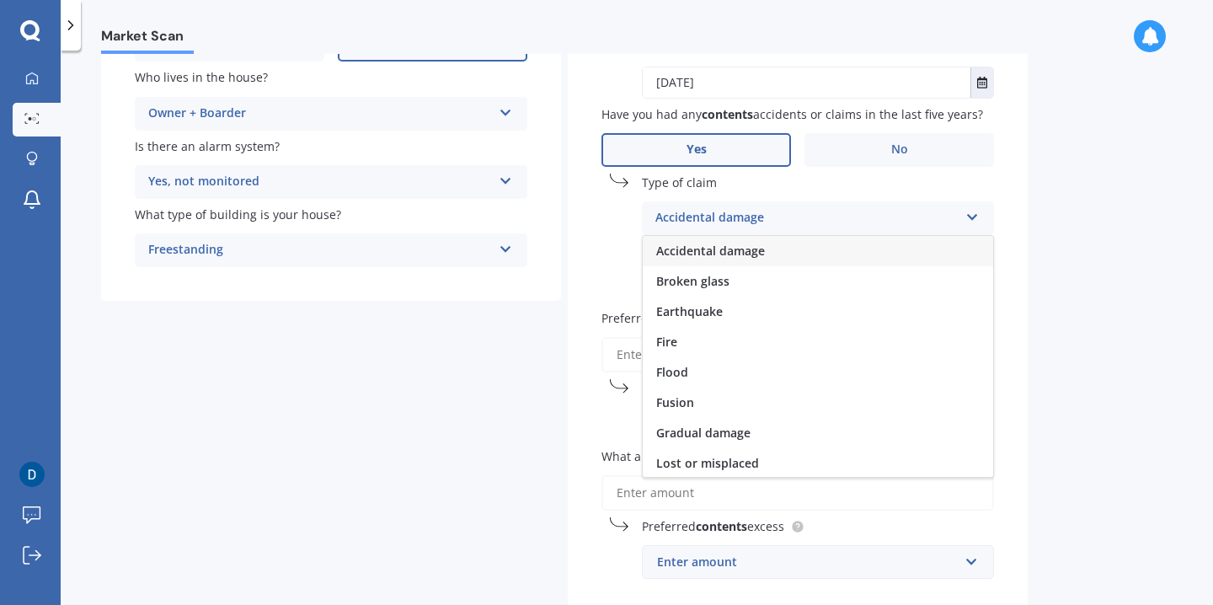
click at [1026, 232] on div "Have you had any house accidents or claims in the last five years? Yes No Type …" at bounding box center [798, 240] width 460 height 745
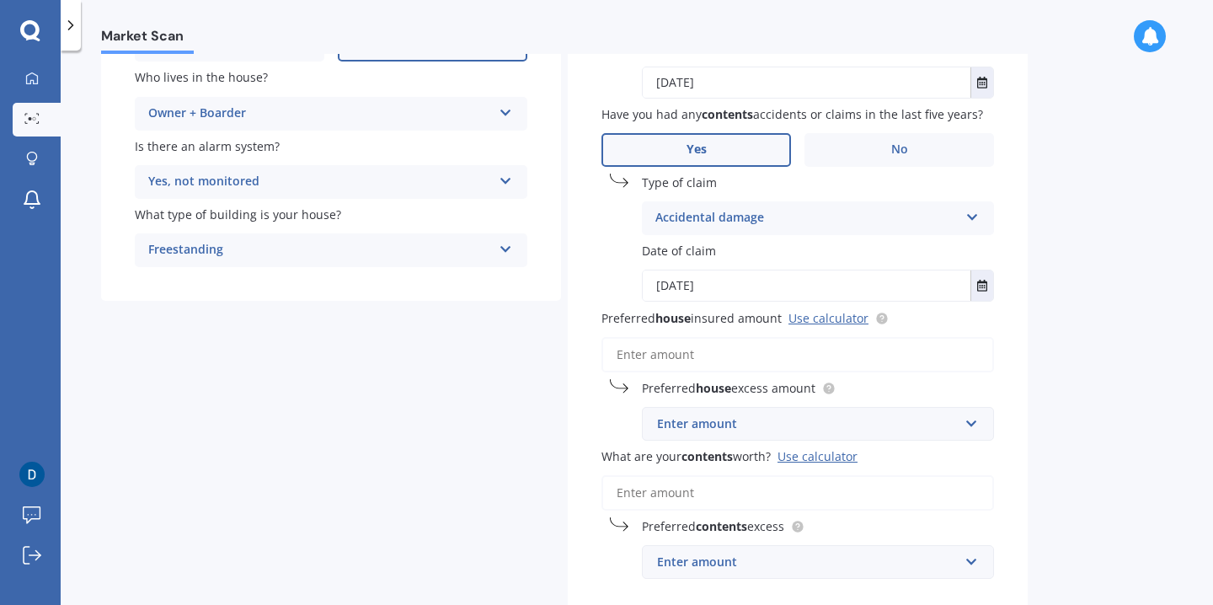
click at [938, 122] on span "Have you had any contents accidents or claims in the last five years?" at bounding box center [792, 114] width 382 height 16
click at [938, 163] on label "No" at bounding box center [899, 150] width 190 height 34
click at [0, 0] on input "No" at bounding box center [0, 0] width 0 height 0
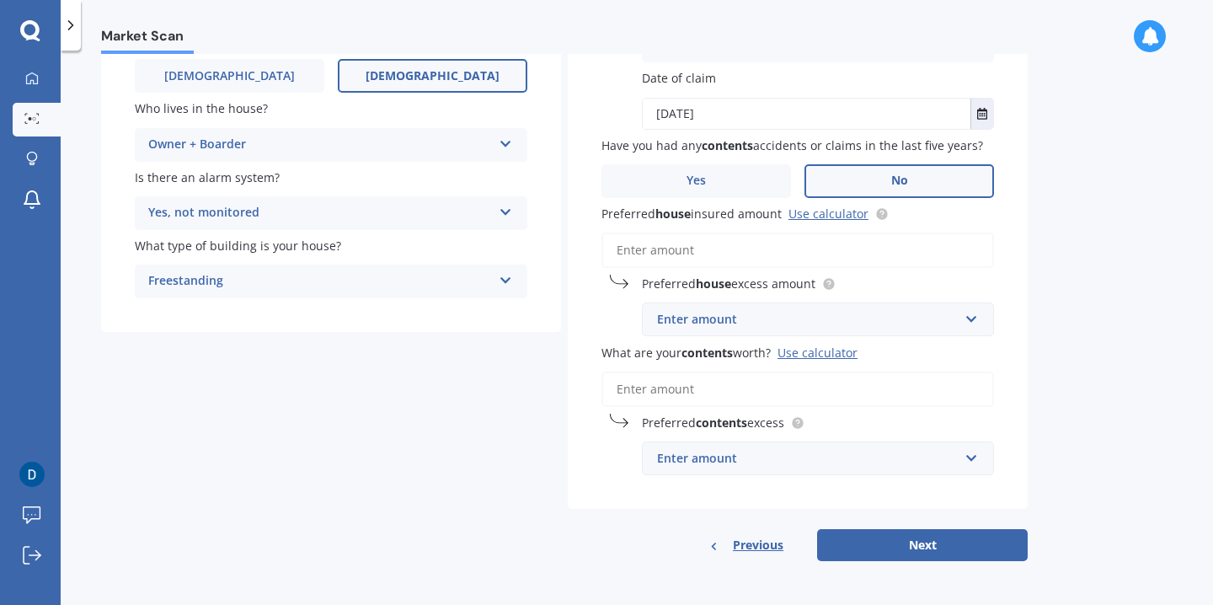
scroll to position [240, 0]
click at [737, 187] on label "Yes" at bounding box center [696, 181] width 190 height 34
click at [0, 0] on input "Yes" at bounding box center [0, 0] width 0 height 0
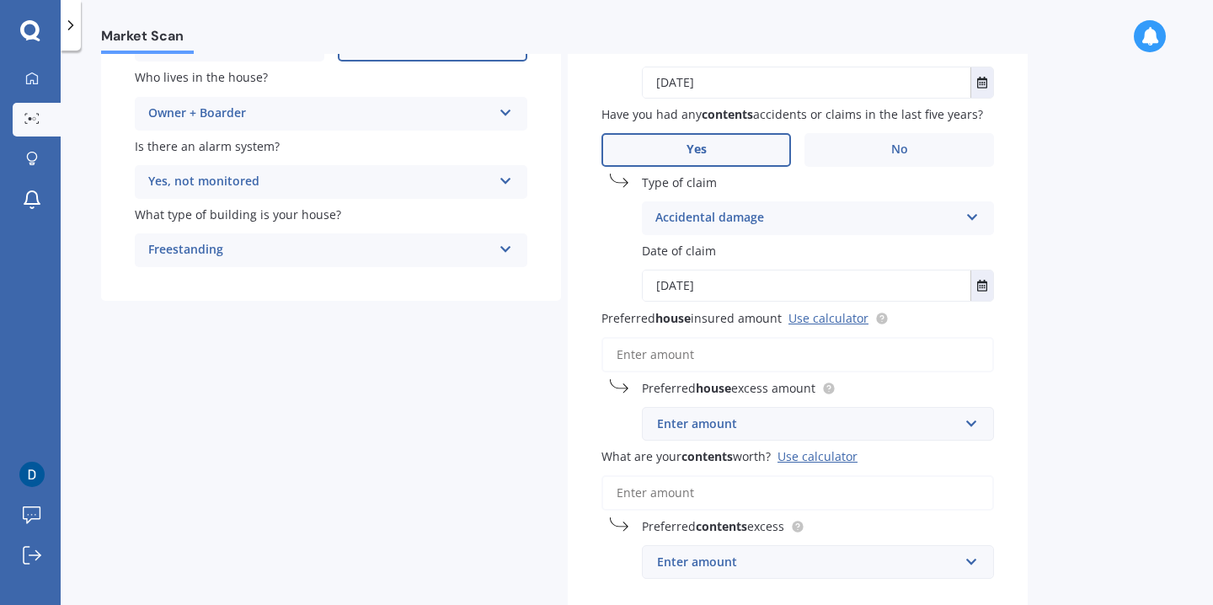
scroll to position [283, 0]
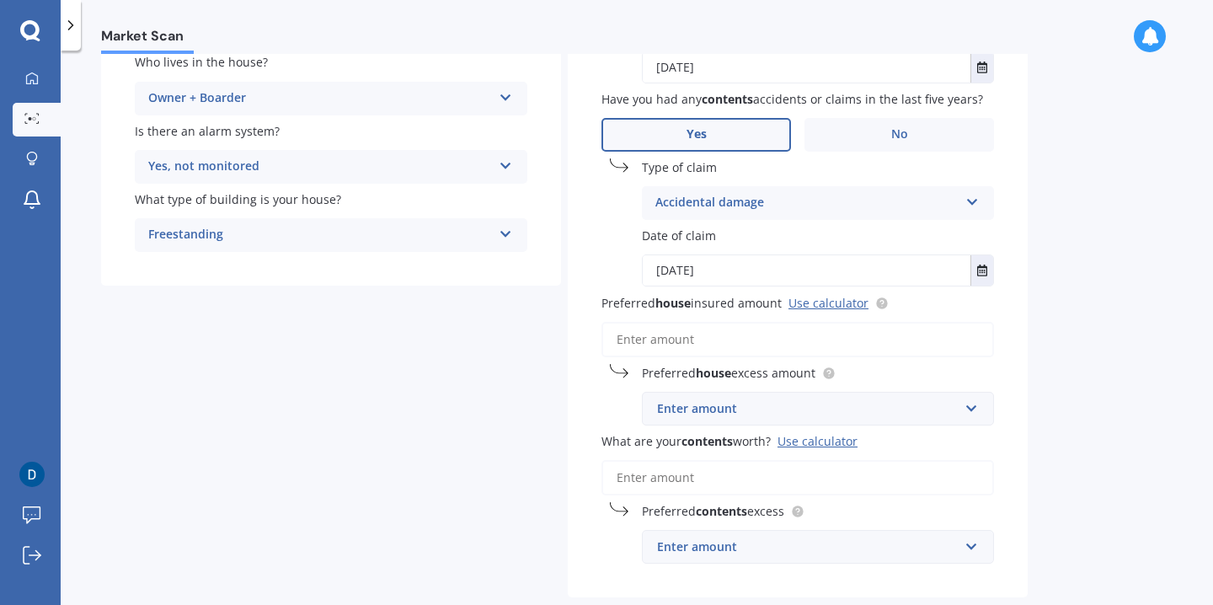
click at [755, 279] on input "[DATE]" at bounding box center [807, 270] width 328 height 30
type input "[DATE]"
click at [1130, 361] on div "Market Scan House & Contents Market Scan 70 % Let's get to know you and see how…" at bounding box center [637, 331] width 1152 height 554
click at [823, 339] on input "Preferred house insured amount Use calculator" at bounding box center [797, 339] width 393 height 35
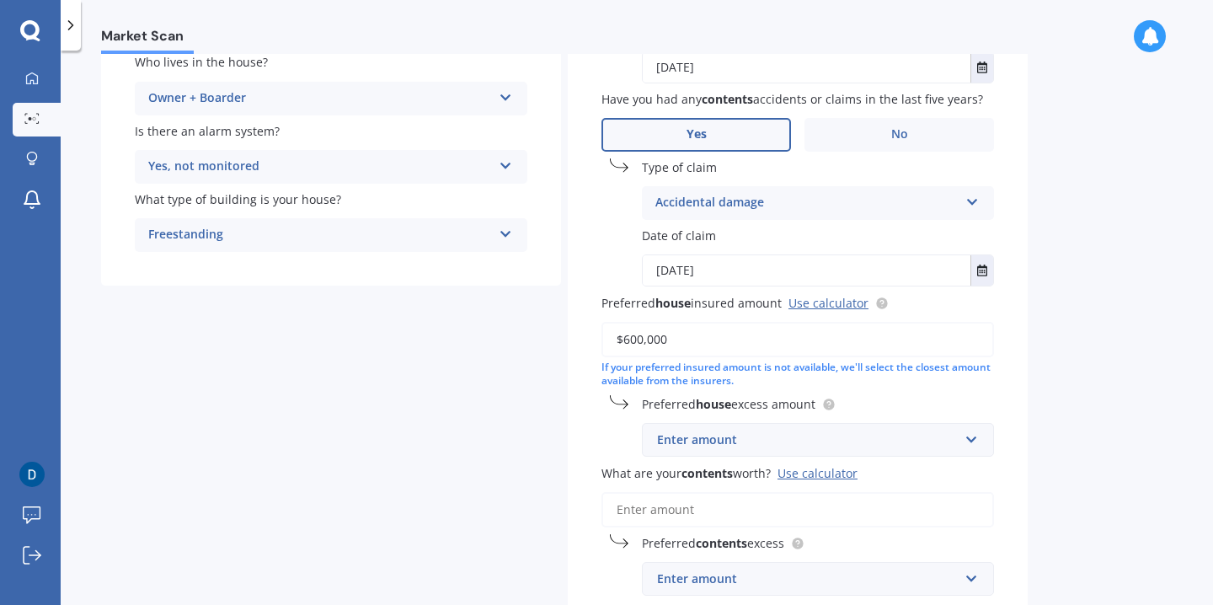
type input "$600,000"
click at [1029, 394] on div "Market Scan House & Contents Market Scan 70 % Let's get to know you and see how…" at bounding box center [637, 331] width 1152 height 554
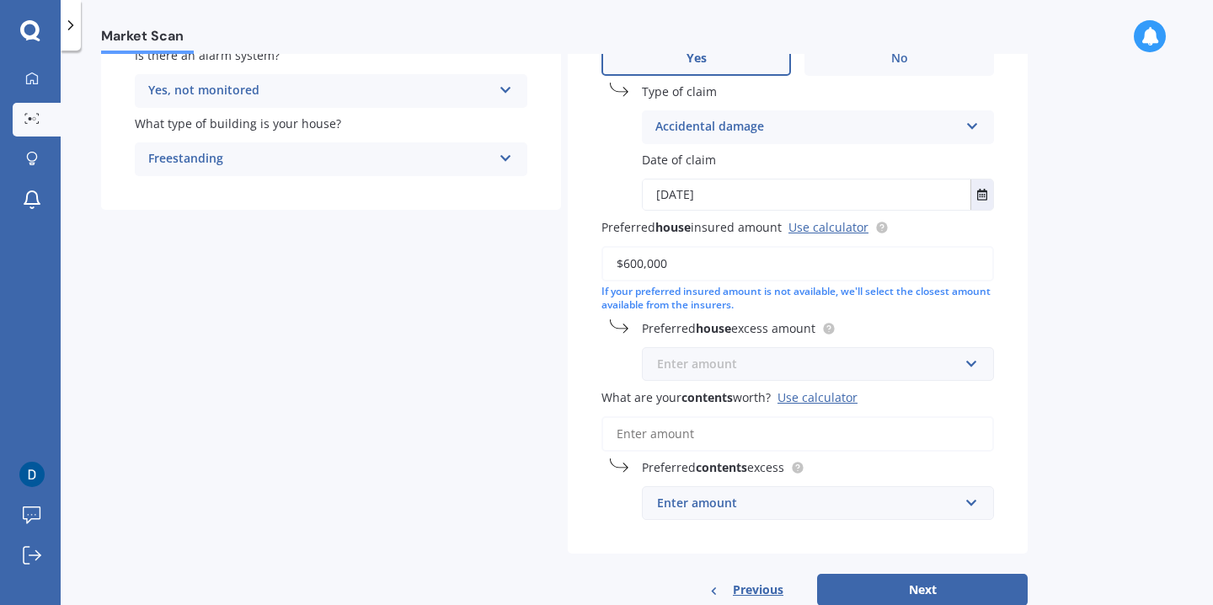
click at [873, 355] on input "text" at bounding box center [812, 364] width 337 height 32
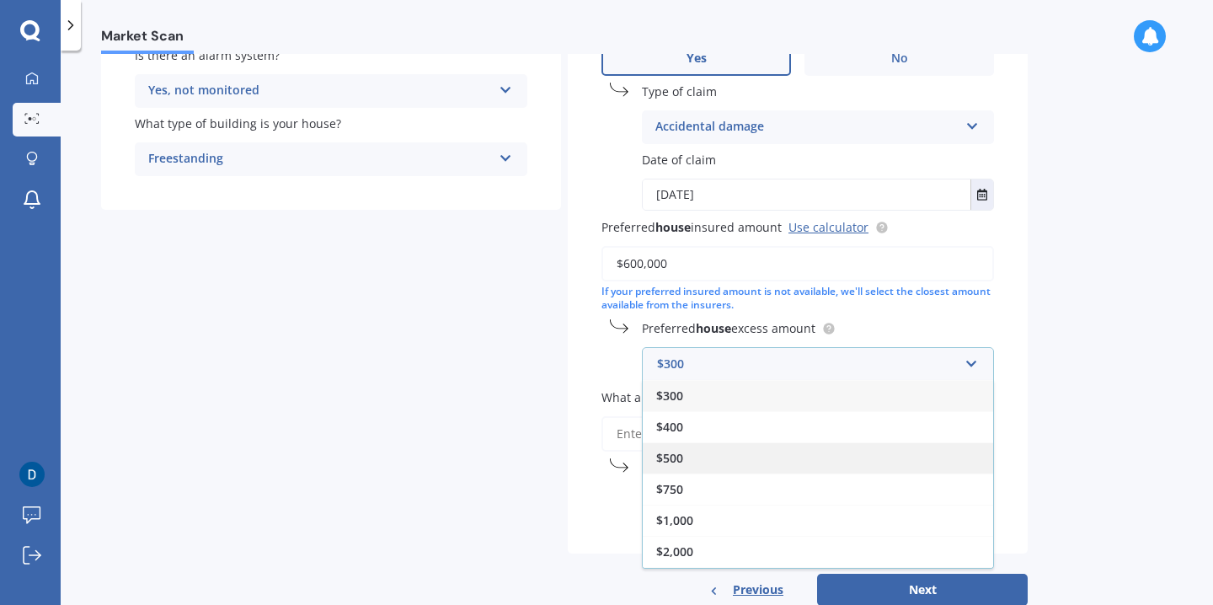
click at [771, 468] on div "$500" at bounding box center [818, 457] width 350 height 31
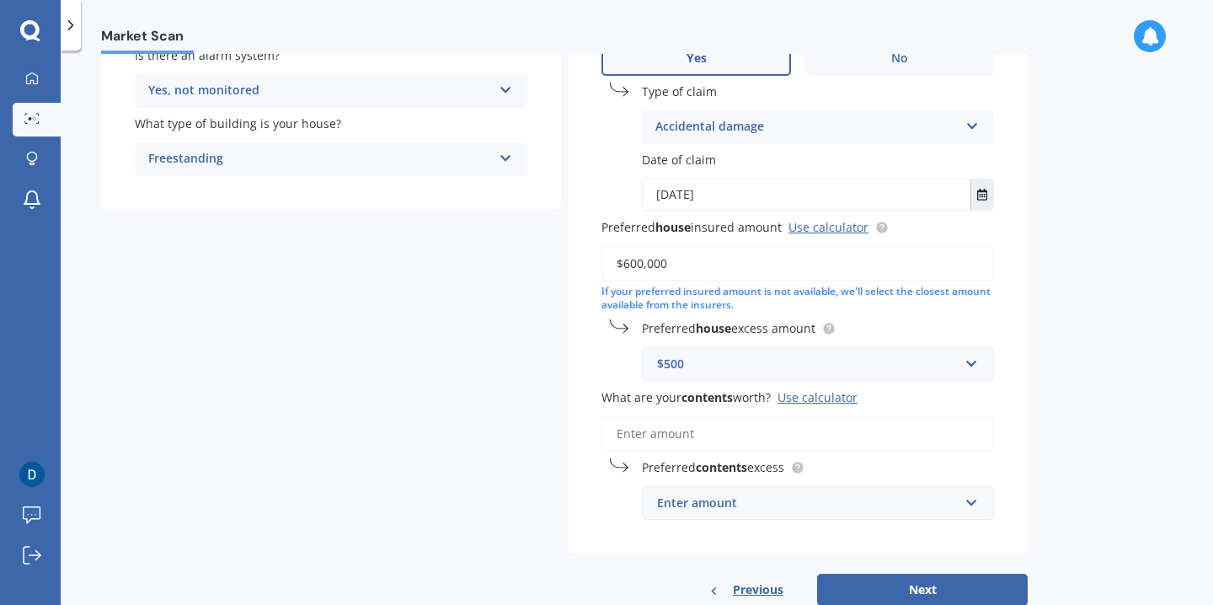
click at [1098, 448] on div "Market Scan House & Contents Market Scan 70 % Let's get to know you and see how…" at bounding box center [637, 331] width 1152 height 554
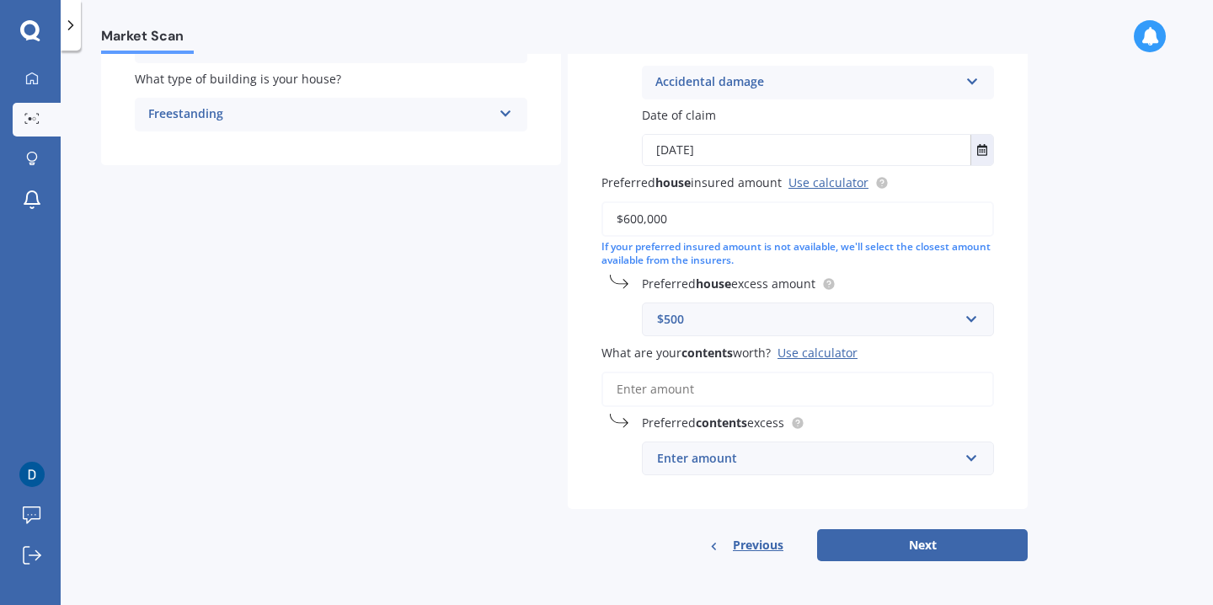
click at [803, 385] on input "What are your contents worth? Use calculator" at bounding box center [797, 388] width 393 height 35
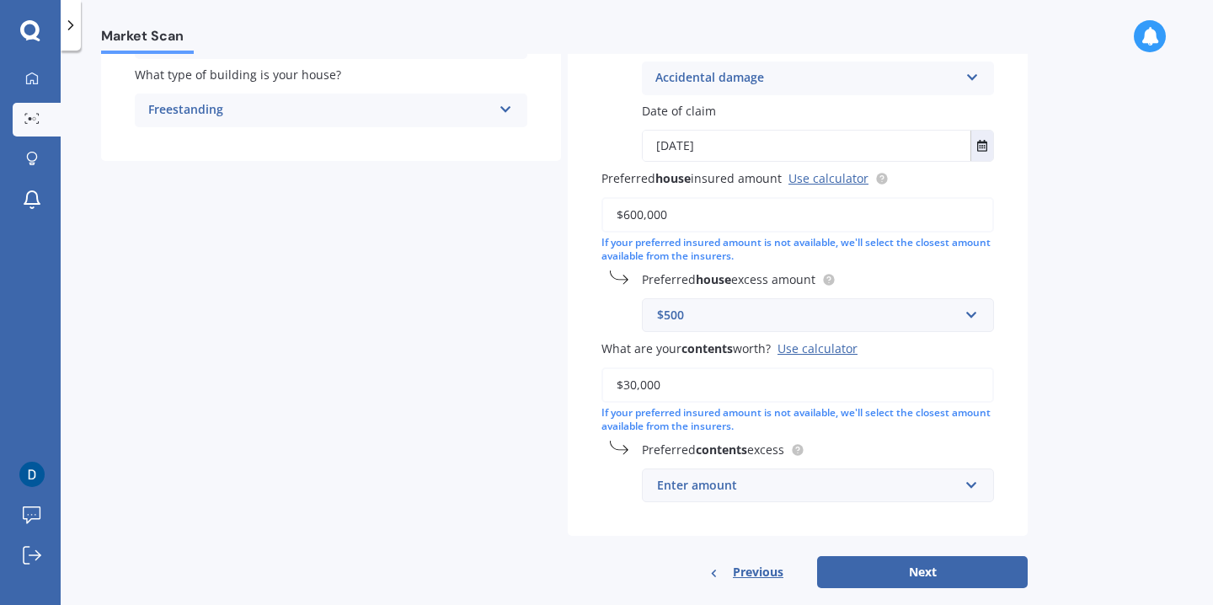
type input "$30,000"
click at [1120, 453] on div "Market Scan House & Contents Market Scan 70 % Let's get to know you and see how…" at bounding box center [637, 331] width 1152 height 554
click at [917, 480] on div "Enter amount" at bounding box center [808, 485] width 302 height 19
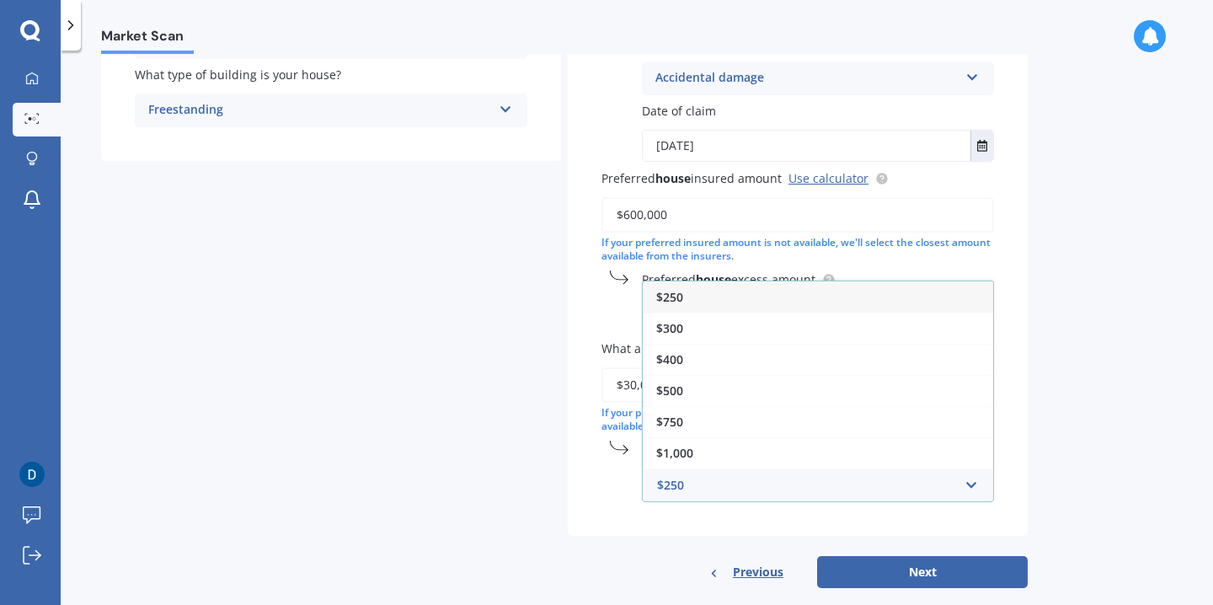
click at [868, 295] on div "$250" at bounding box center [818, 296] width 350 height 31
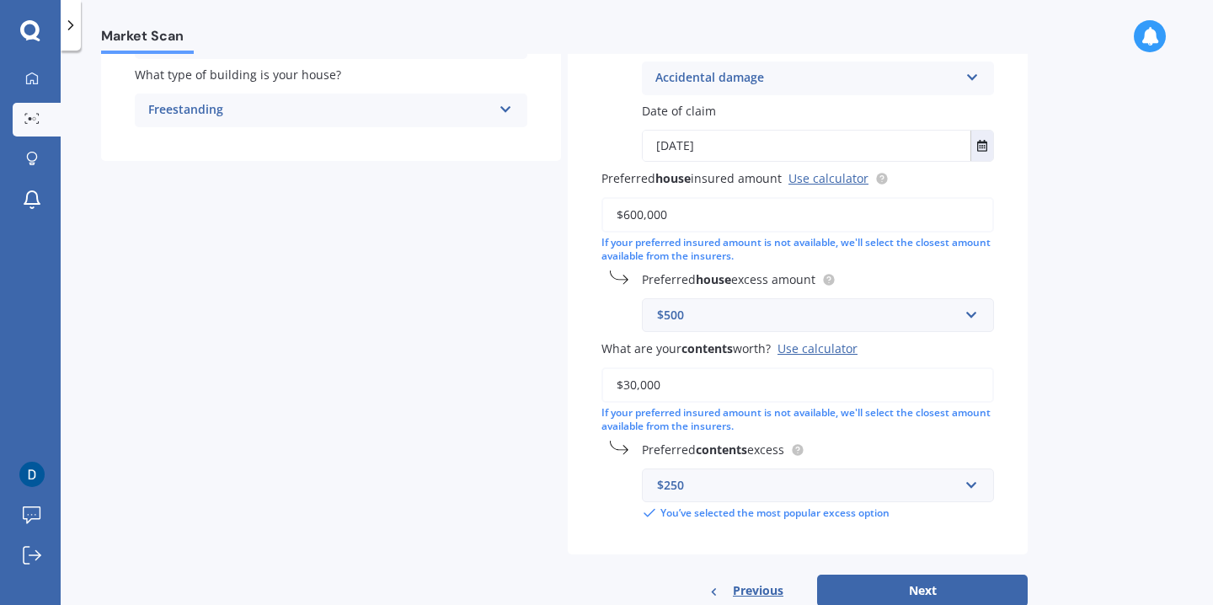
click at [1140, 489] on div "Market Scan House & Contents Market Scan 70 % Let's get to know you and see how…" at bounding box center [637, 331] width 1152 height 554
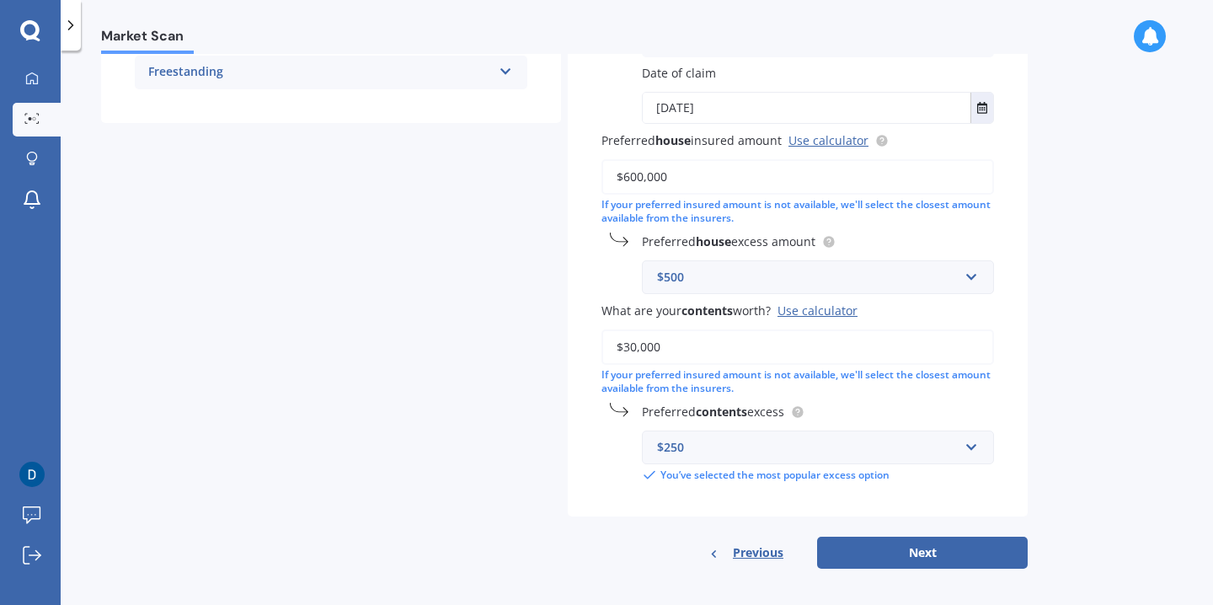
scroll to position [457, 0]
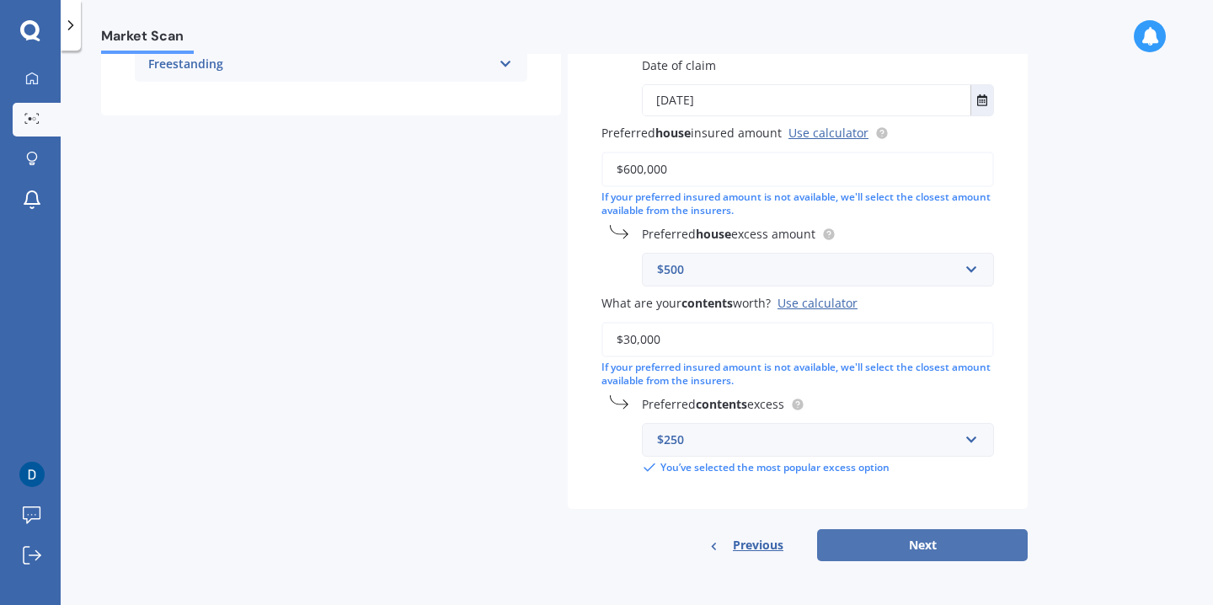
click at [976, 550] on button "Next" at bounding box center [922, 545] width 211 height 32
select select "06"
select select "1997"
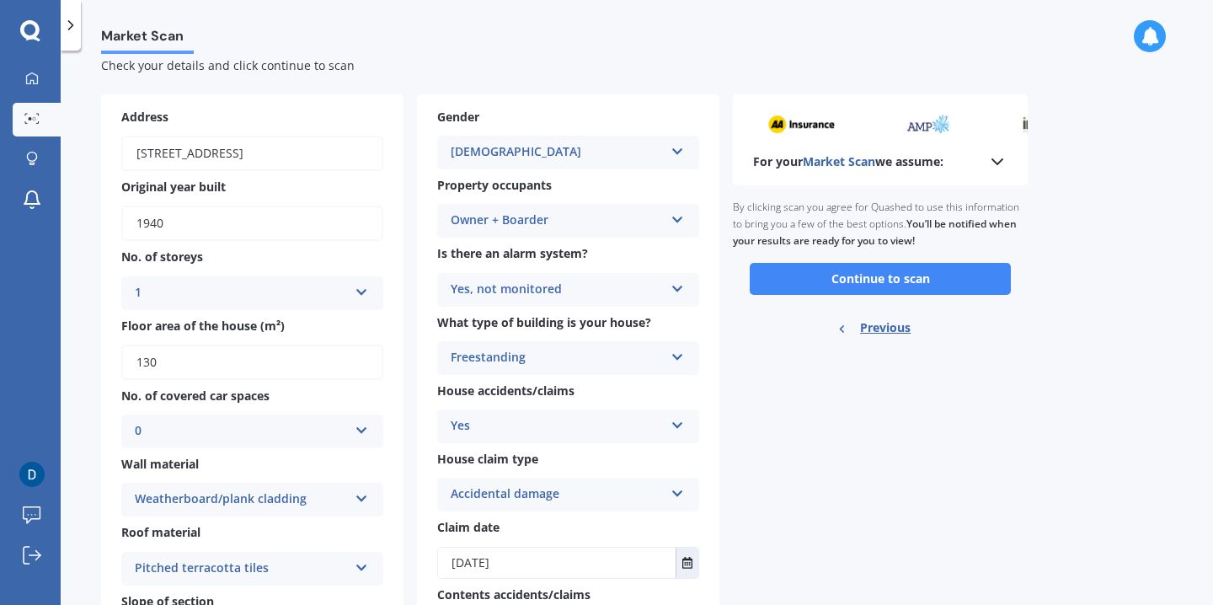
scroll to position [0, 0]
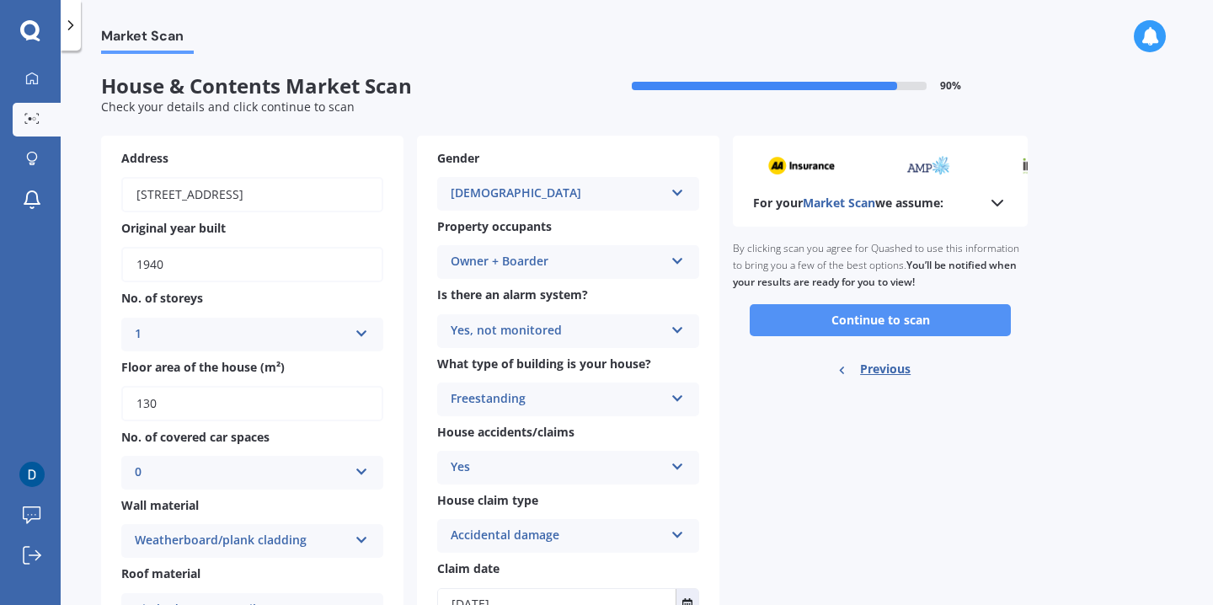
click at [884, 313] on button "Continue to scan" at bounding box center [880, 320] width 261 height 32
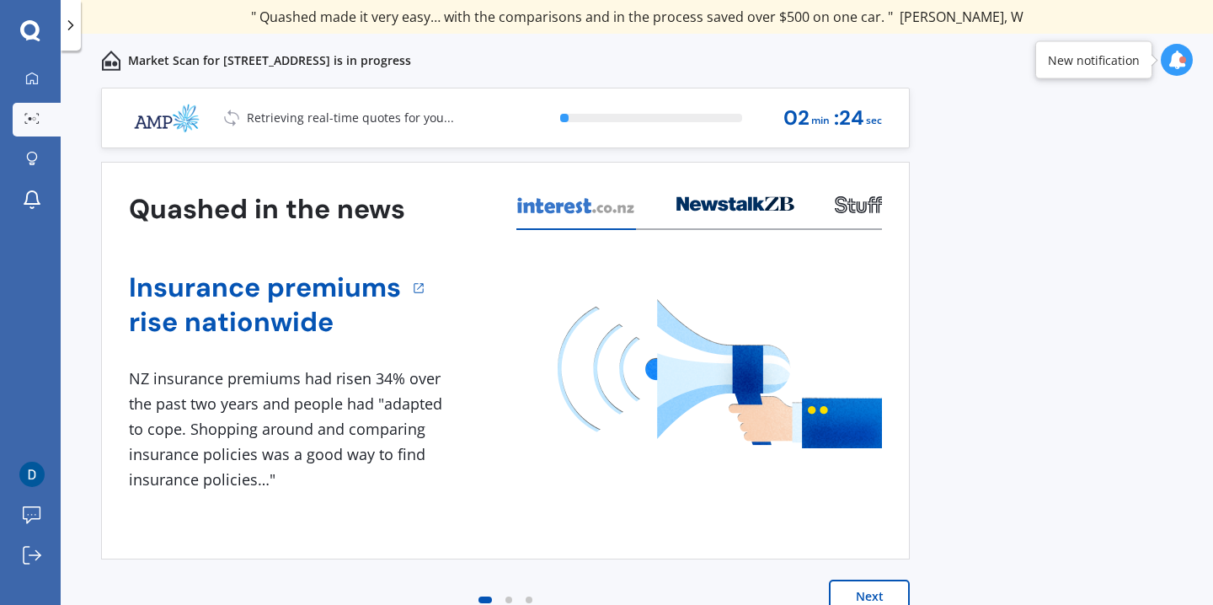
scroll to position [5, 0]
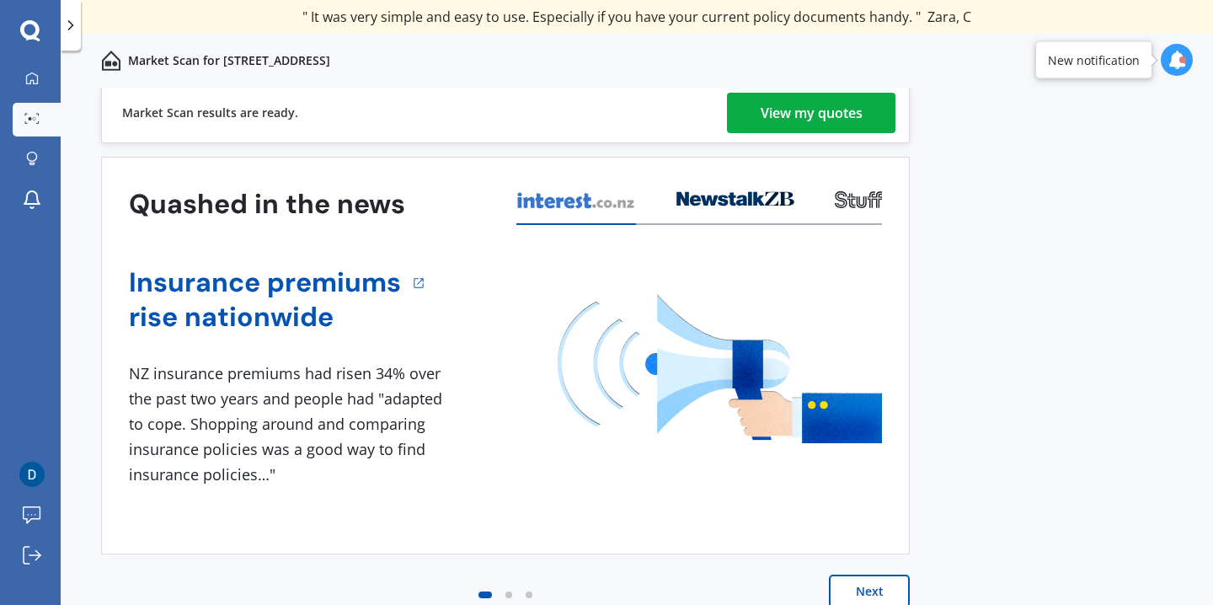
click at [1101, 258] on div "Previous 80,000+ [DEMOGRAPHIC_DATA] consumers have signed up to shop and save t…" at bounding box center [637, 365] width 1152 height 554
click at [815, 103] on div "View my quotes" at bounding box center [812, 113] width 102 height 40
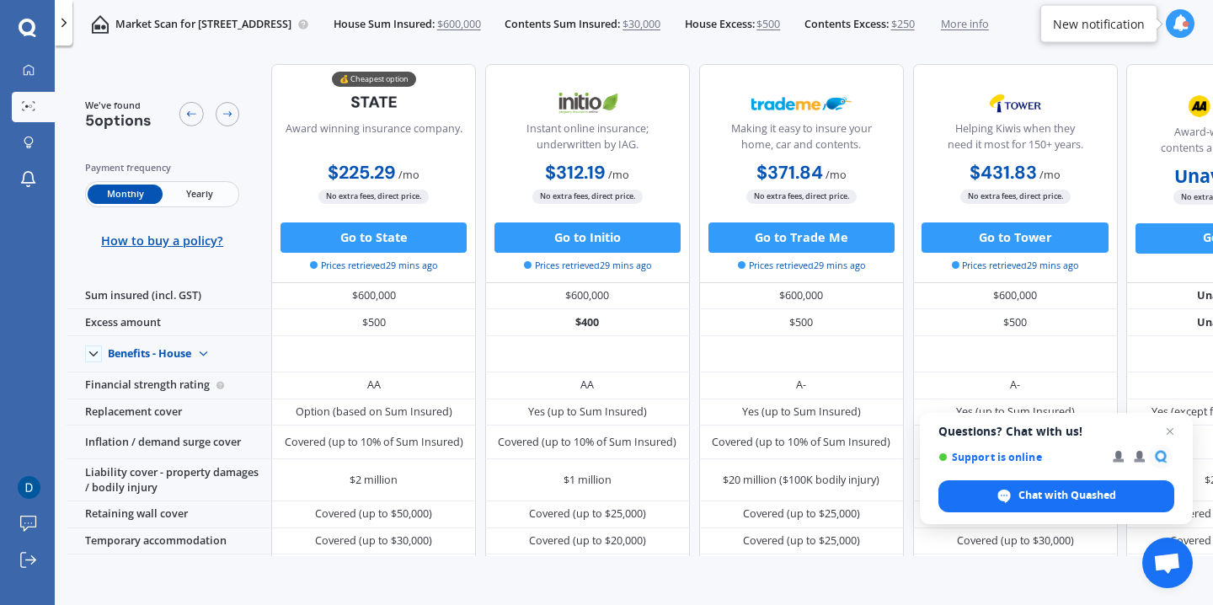
click at [802, 581] on div "We've found 5 options Payment frequency Monthly Yearly How to buy a policy? 💰 C…" at bounding box center [640, 330] width 1146 height 556
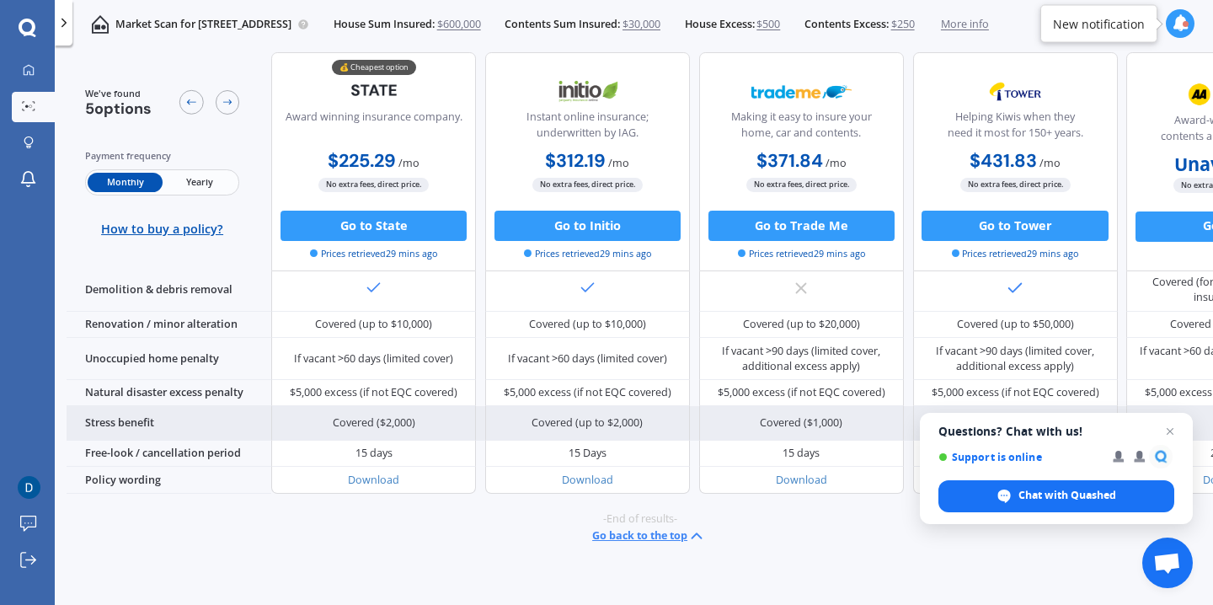
scroll to position [741, 139]
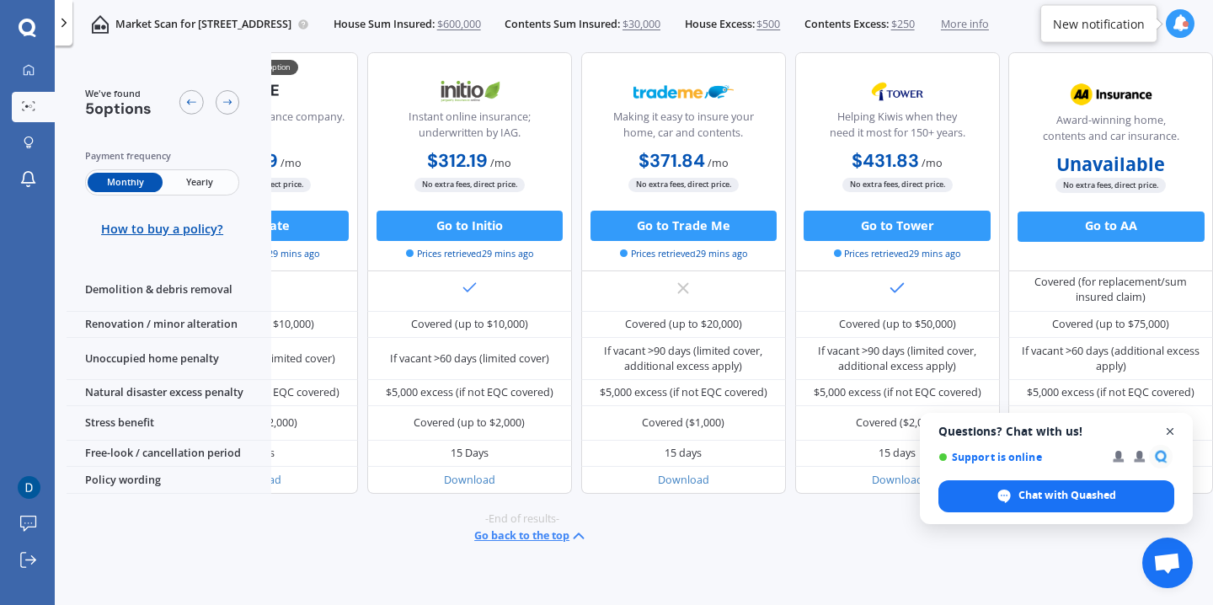
click at [1171, 432] on span "Close chat" at bounding box center [1170, 431] width 21 height 21
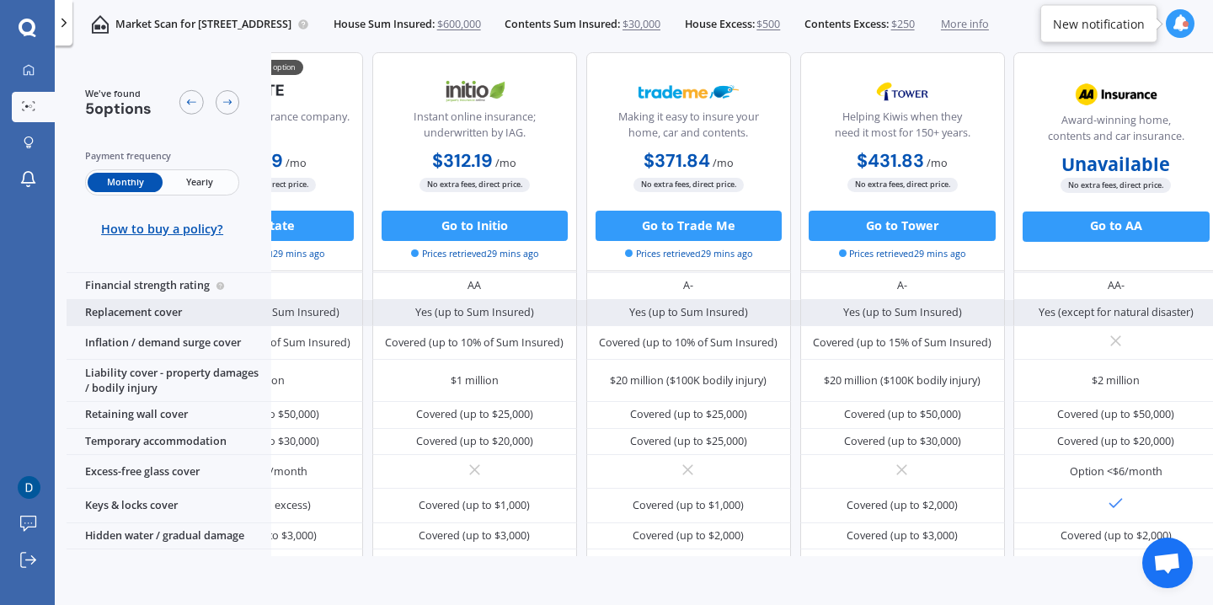
scroll to position [110, 139]
